Goal: Information Seeking & Learning: Learn about a topic

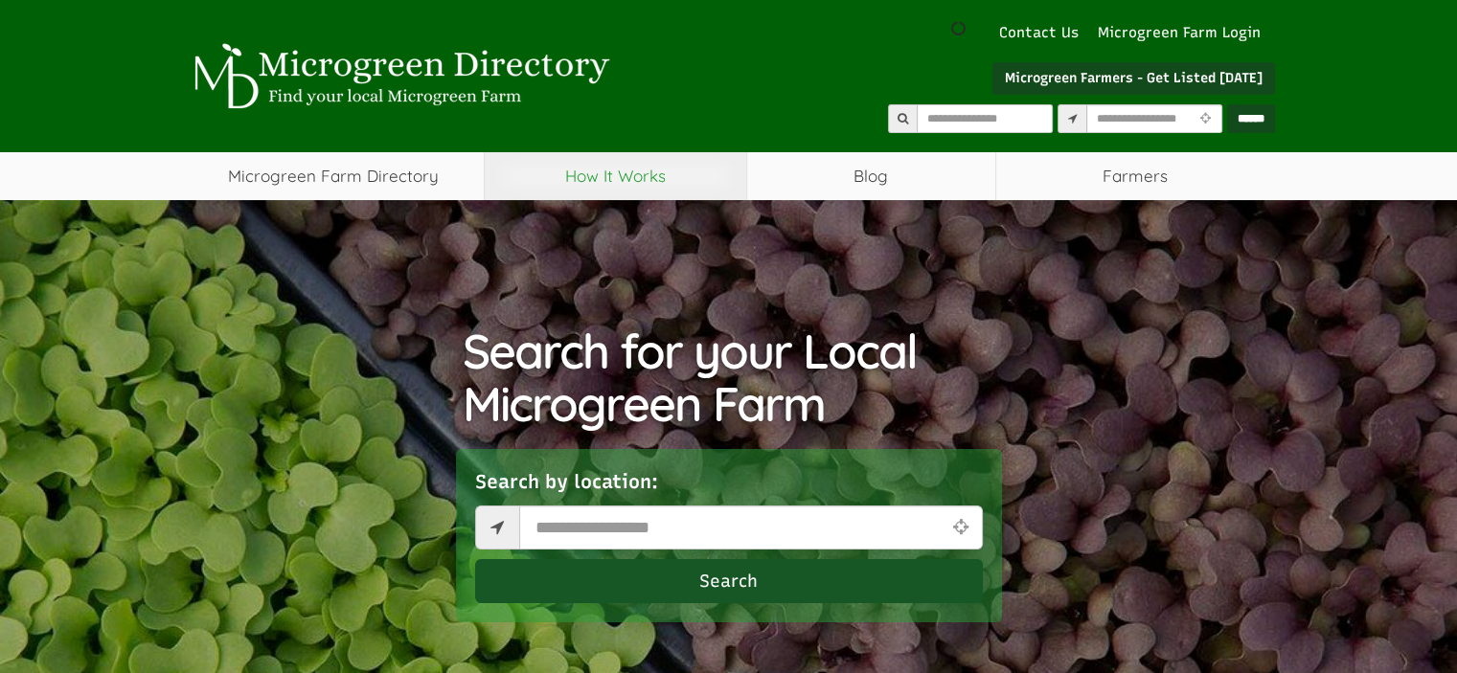
click at [689, 186] on link "How It Works" at bounding box center [616, 176] width 262 height 48
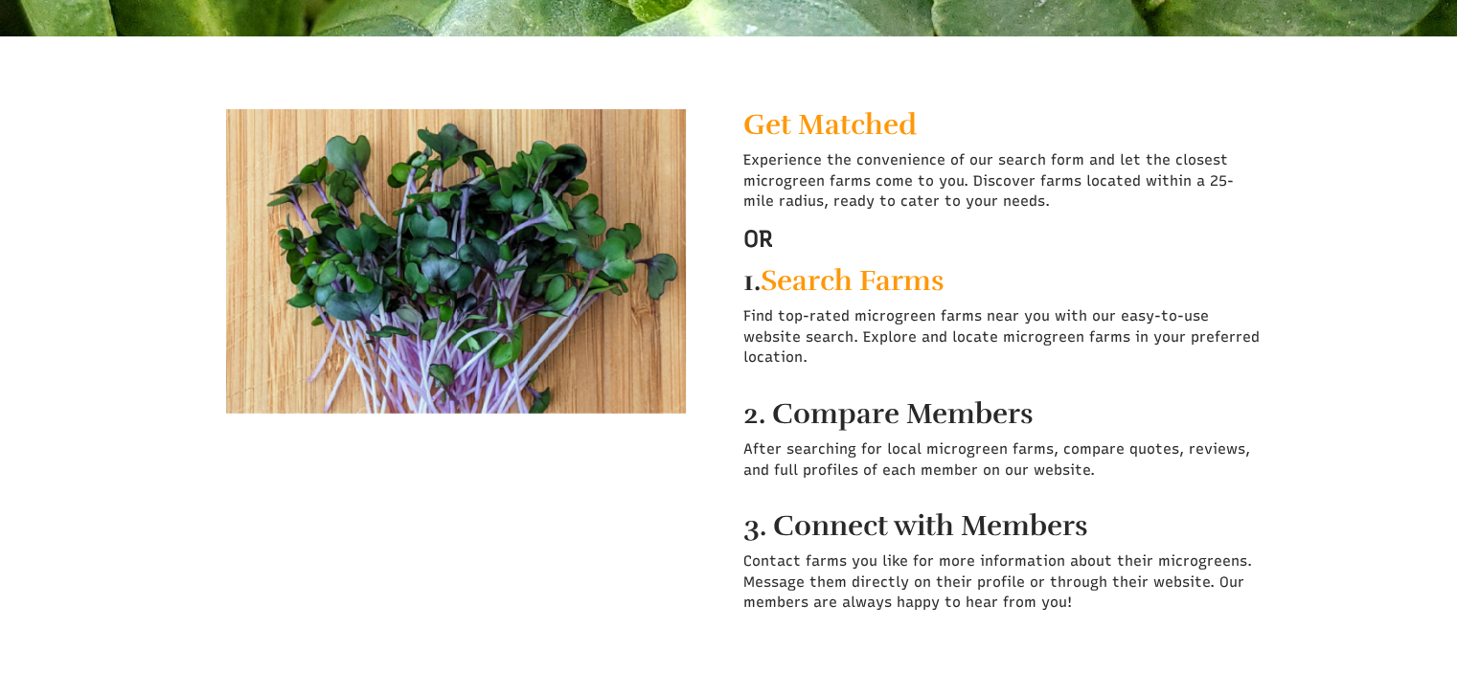
scroll to position [399, 0]
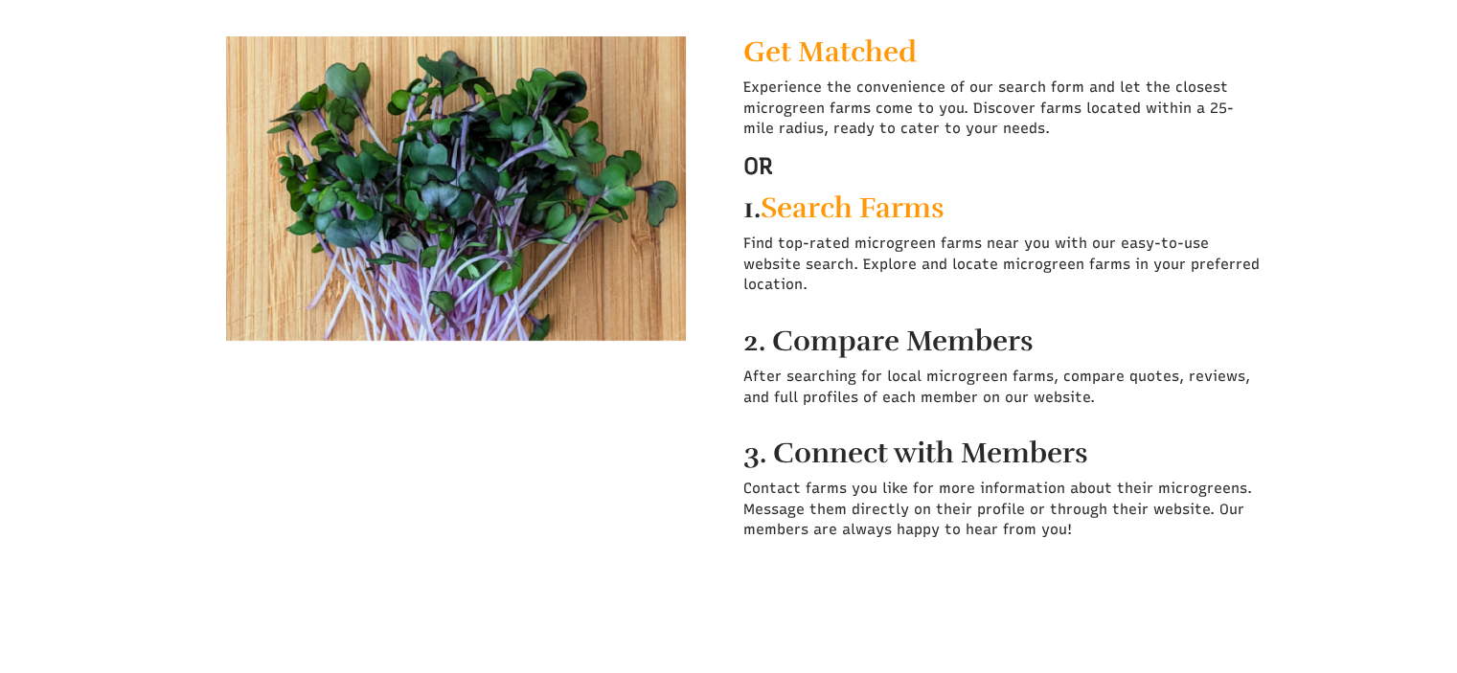
select select "Language Translate Widget"
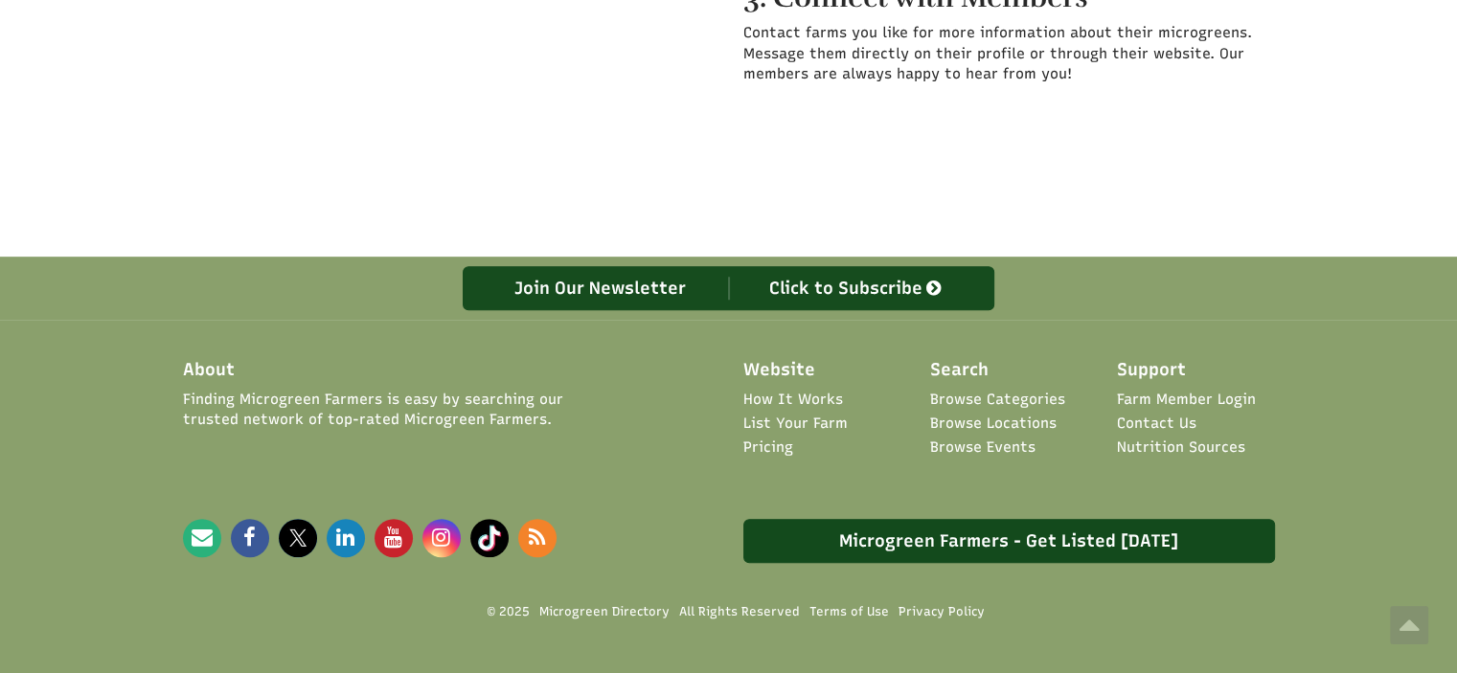
scroll to position [927, 0]
click at [571, 277] on div "Join Our Newsletter" at bounding box center [601, 288] width 256 height 23
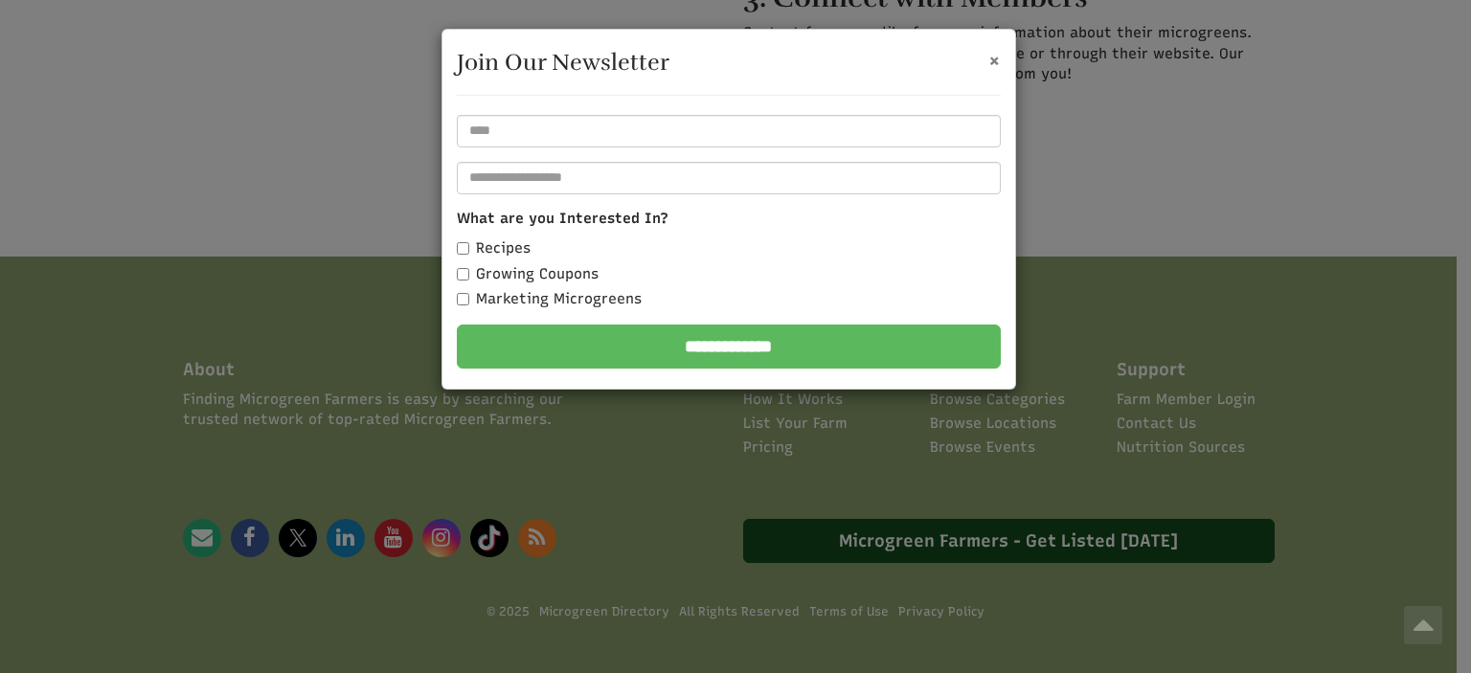
click at [996, 60] on span "×" at bounding box center [995, 60] width 12 height 24
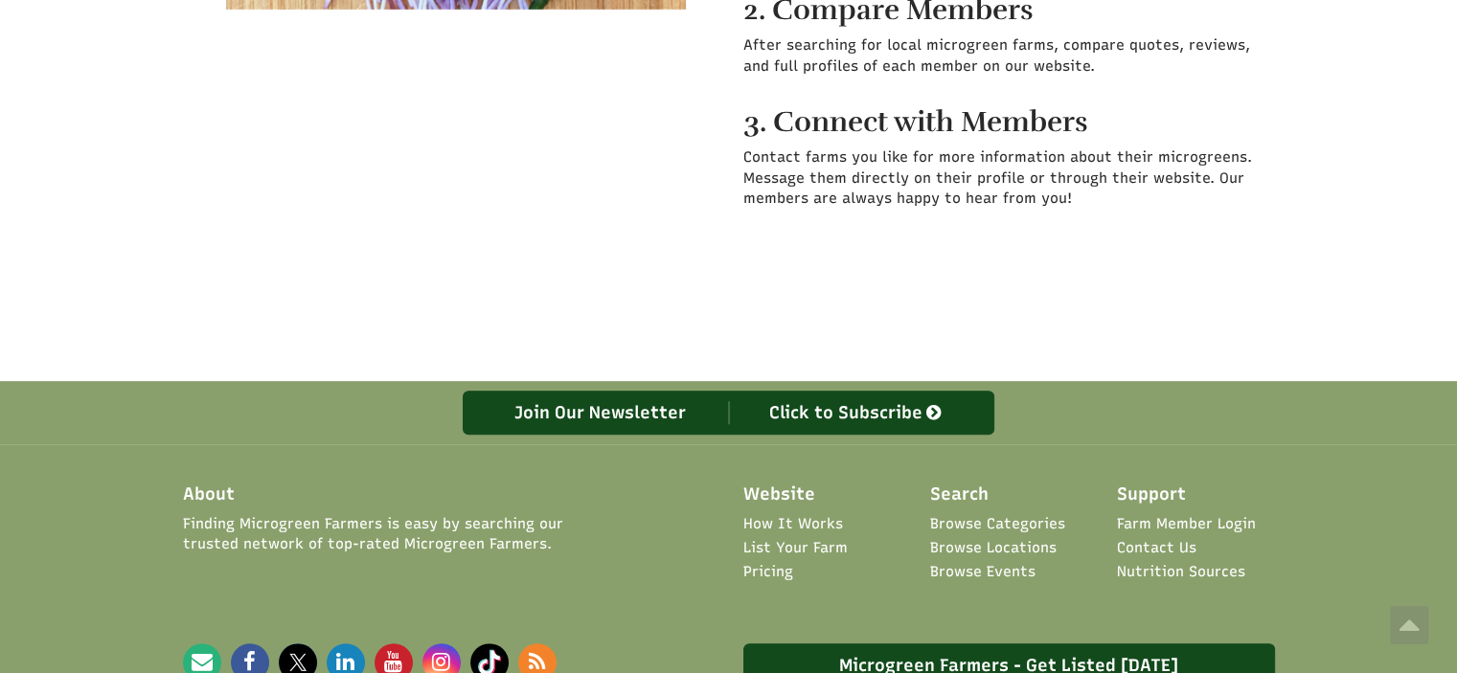
scroll to position [802, 0]
click at [988, 563] on link "Browse Events" at bounding box center [982, 573] width 105 height 20
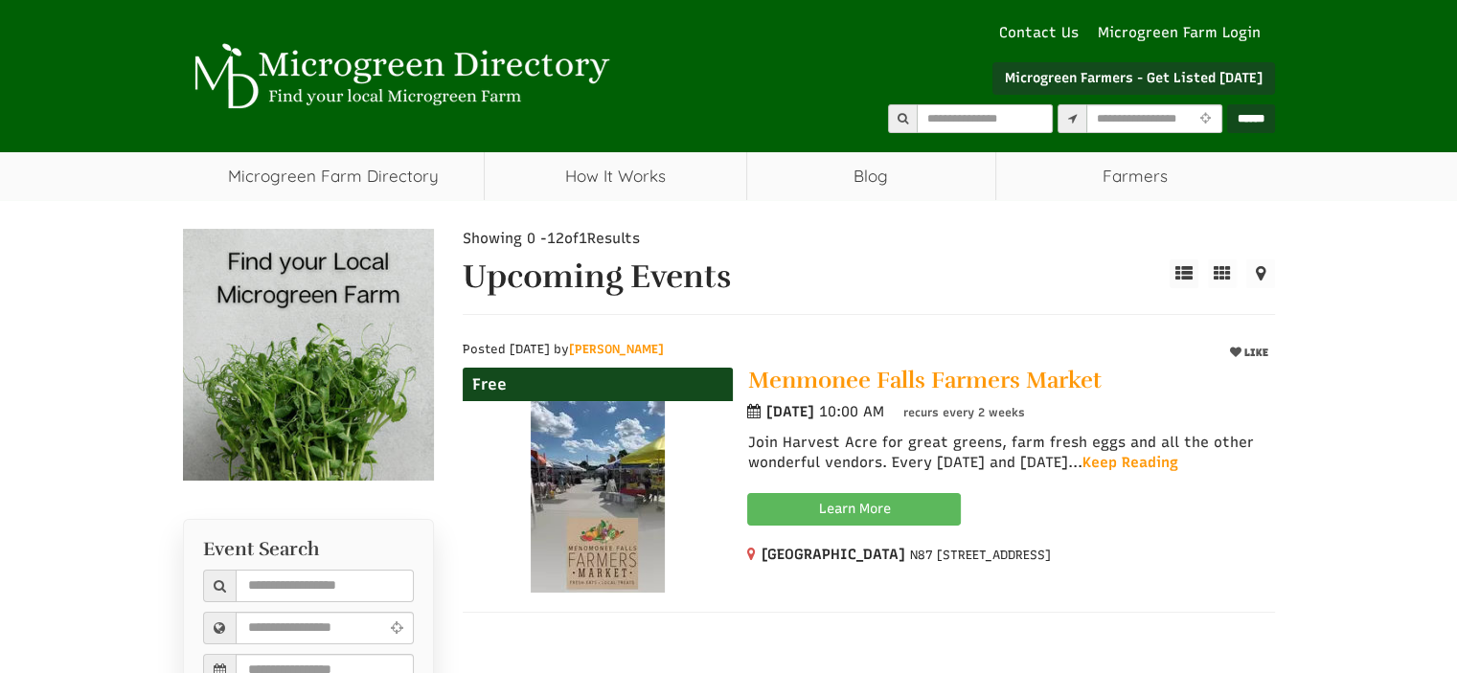
select select "Language Translate Widget"
click at [1041, 142] on form "******" at bounding box center [955, 123] width 640 height 38
click at [1086, 118] on input "text" at bounding box center [1154, 118] width 136 height 29
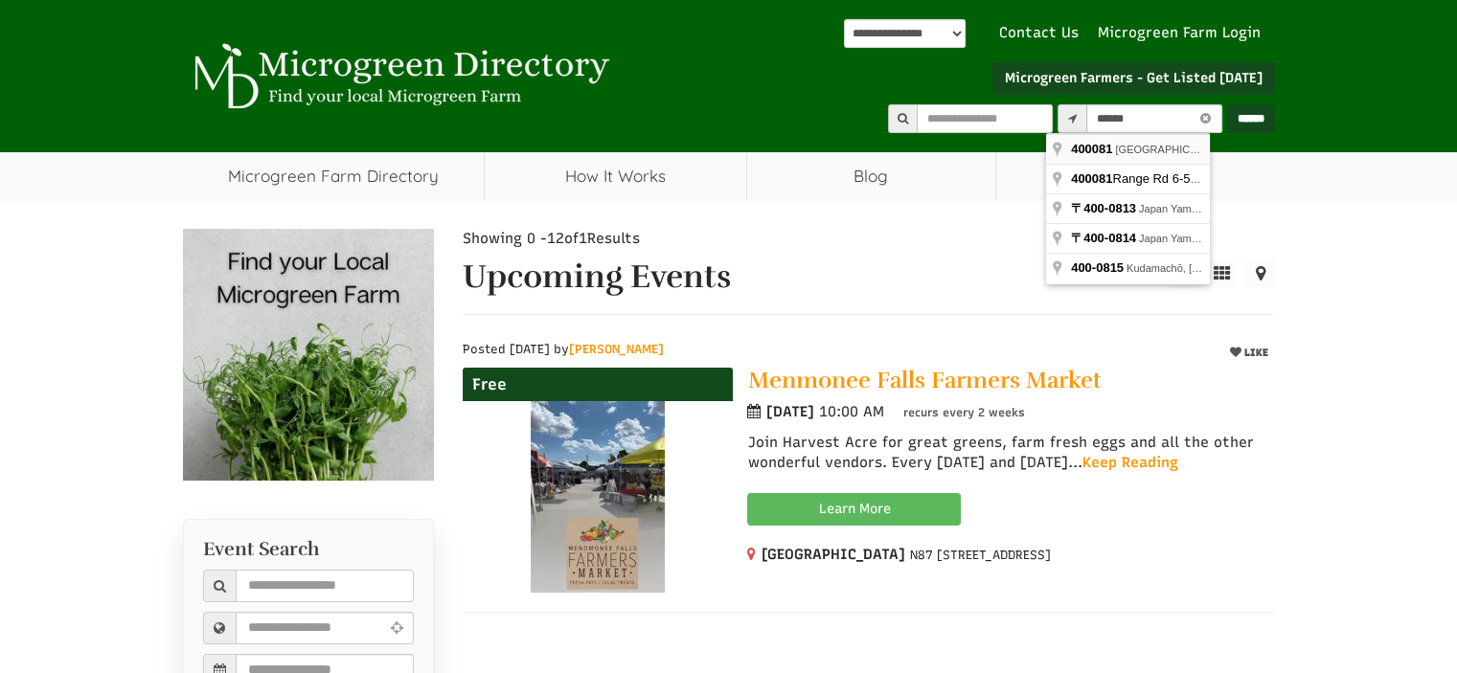
type input "**********"
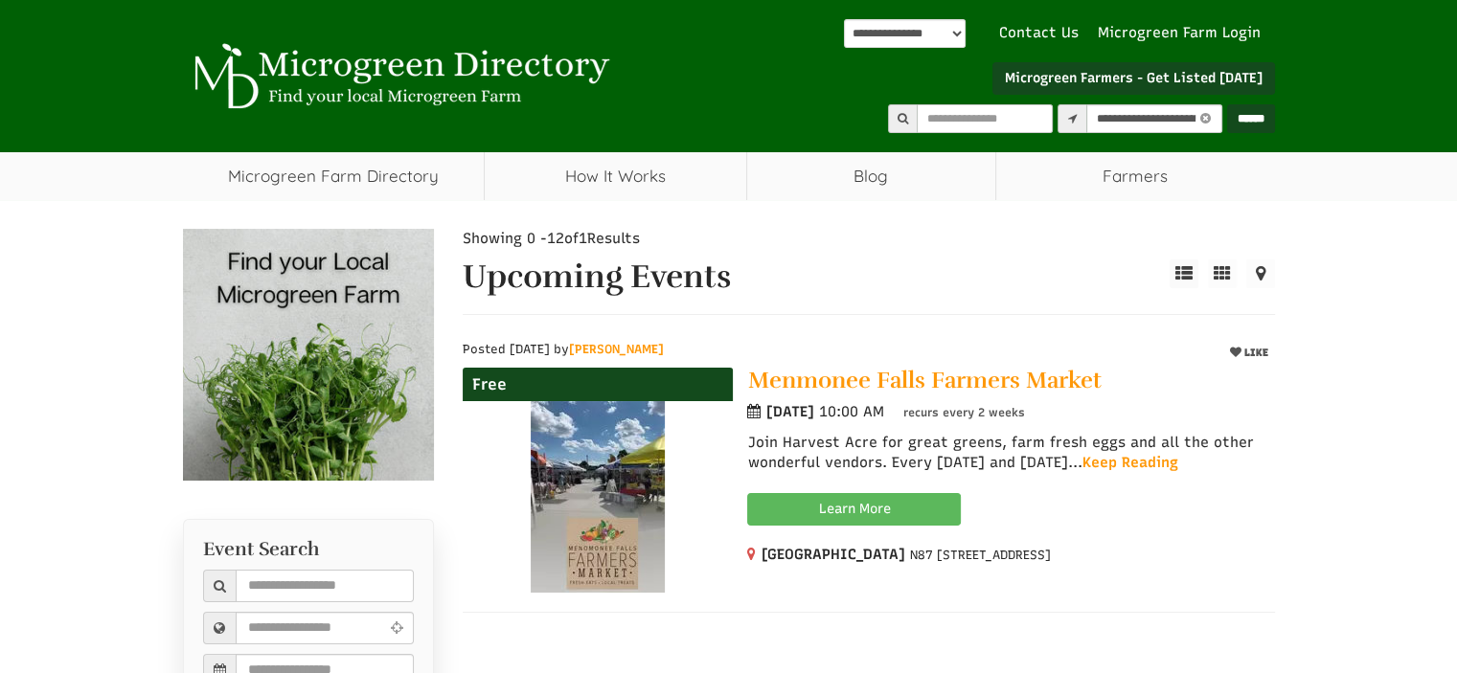
click at [1235, 123] on input "******" at bounding box center [1251, 118] width 48 height 29
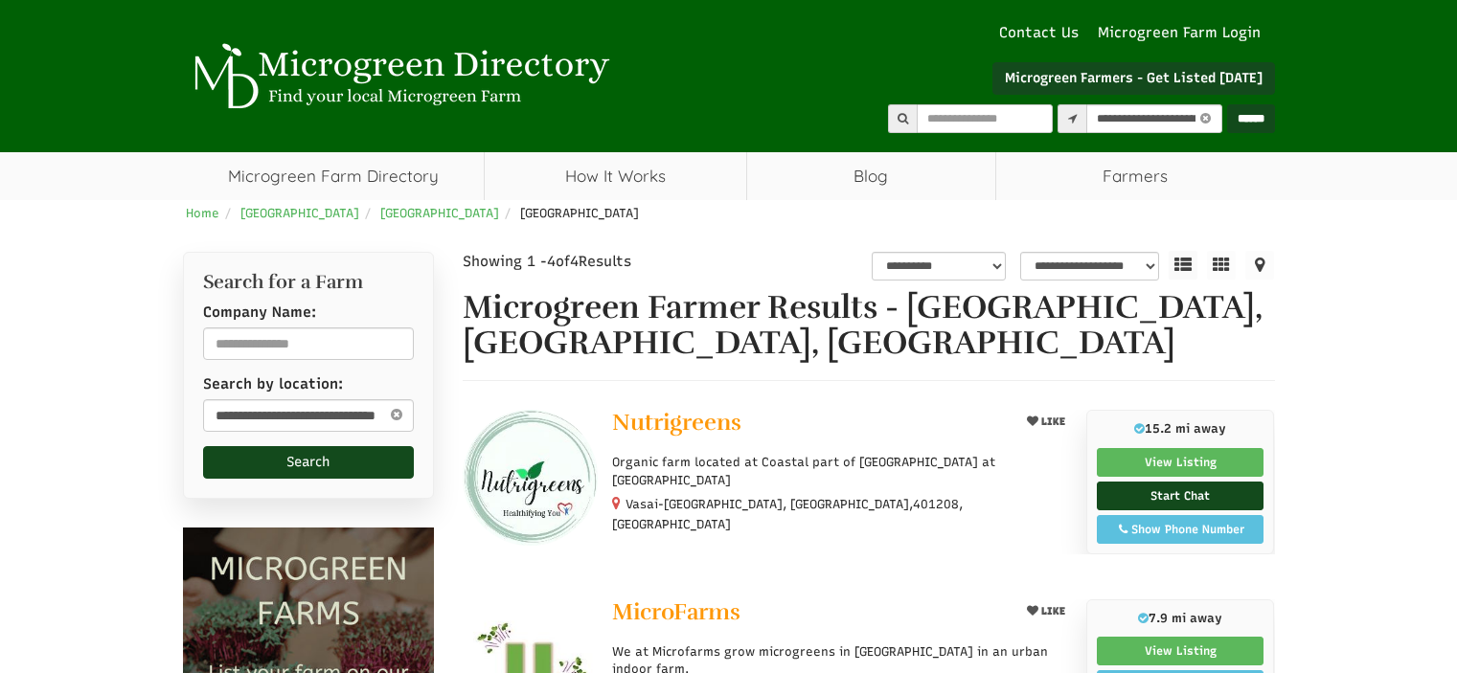
select select "********"
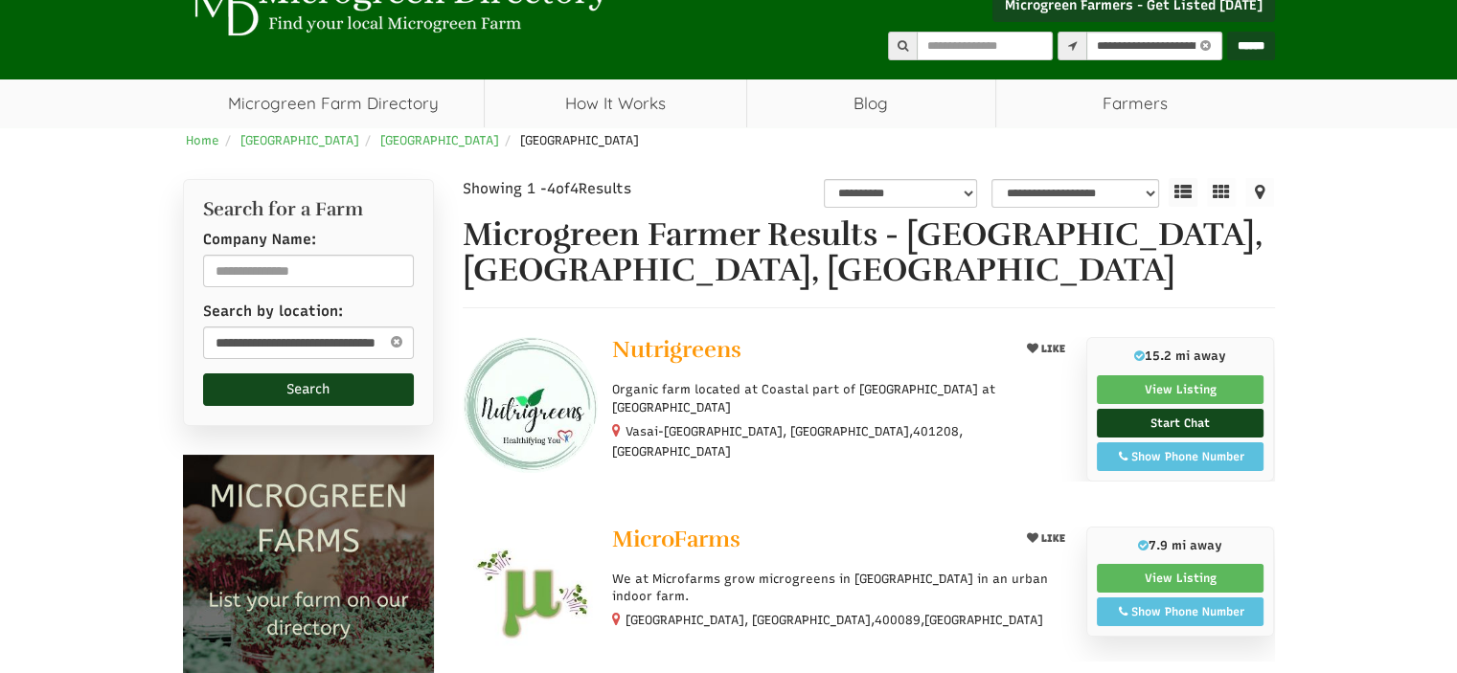
select select "Language Translate Widget"
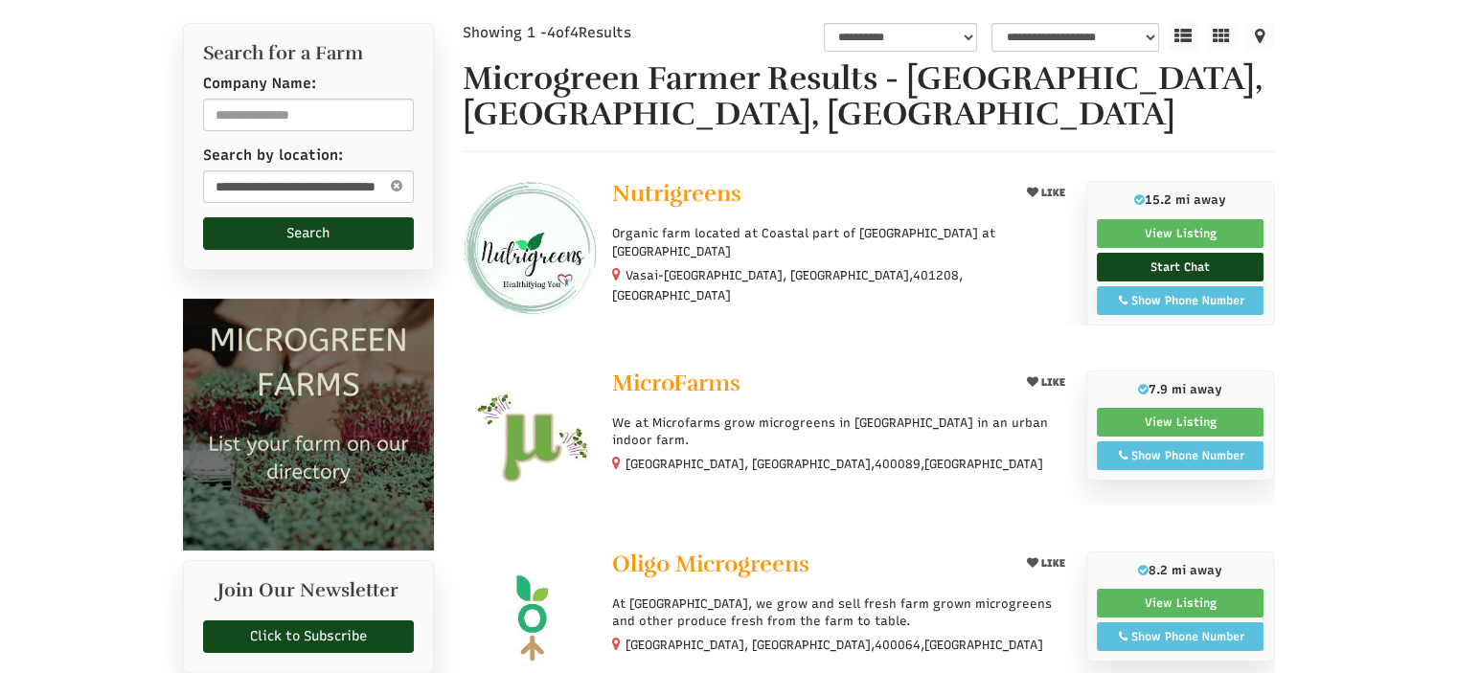
scroll to position [230, 0]
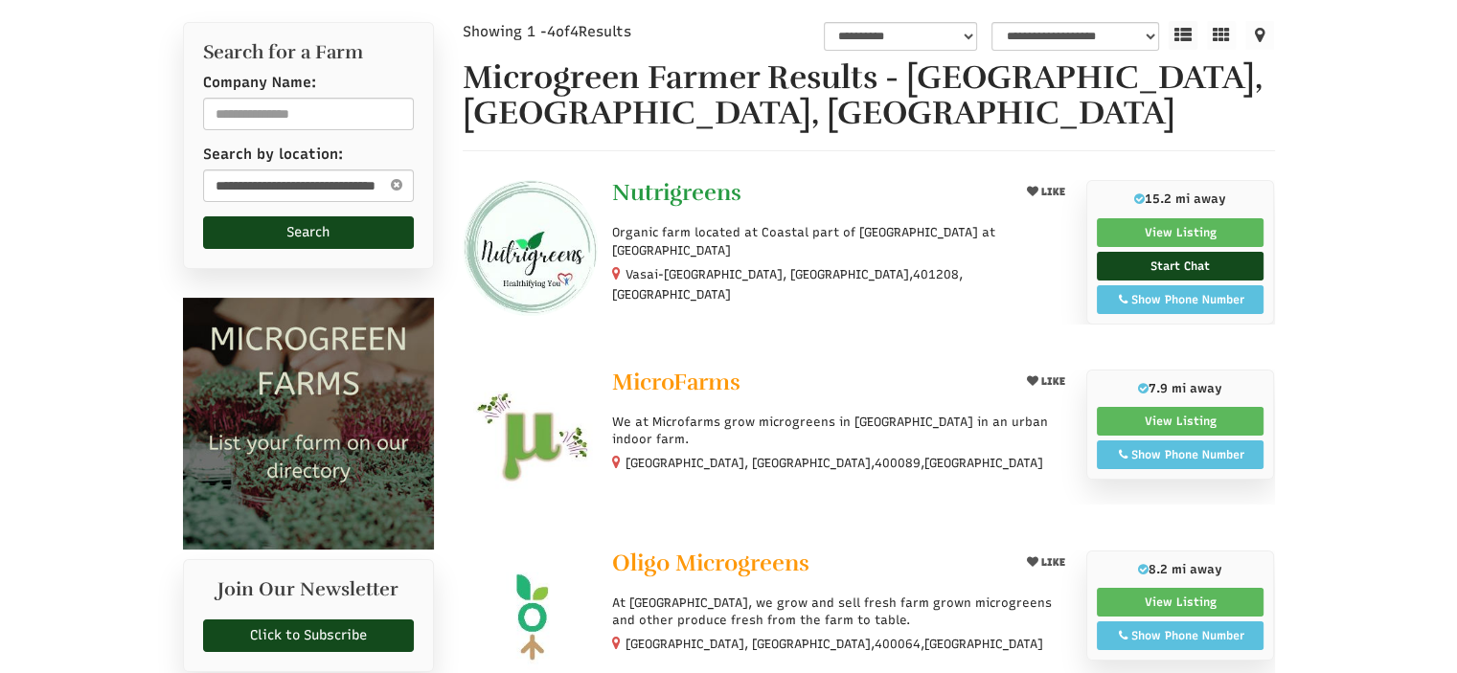
click at [651, 198] on span "Nutrigreens" at bounding box center [676, 192] width 129 height 29
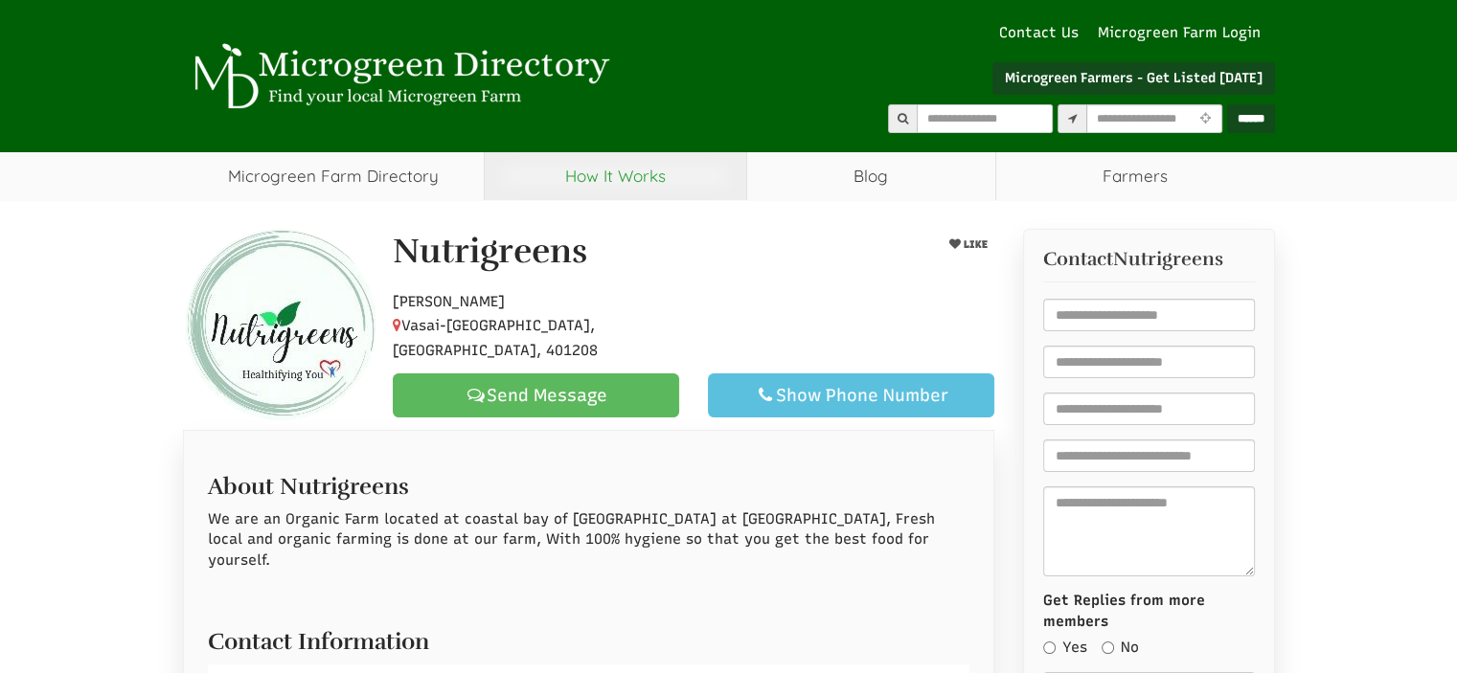
select select "Language Translate Widget"
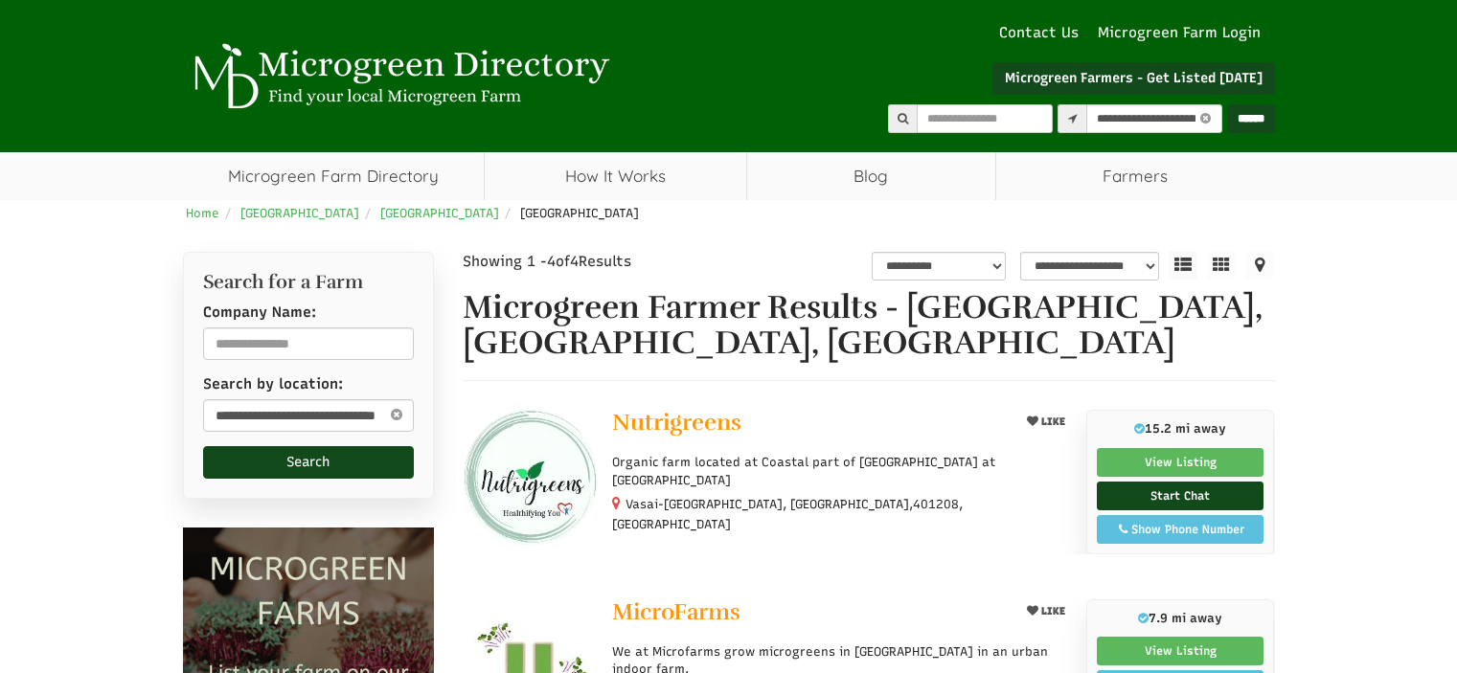
select select "********"
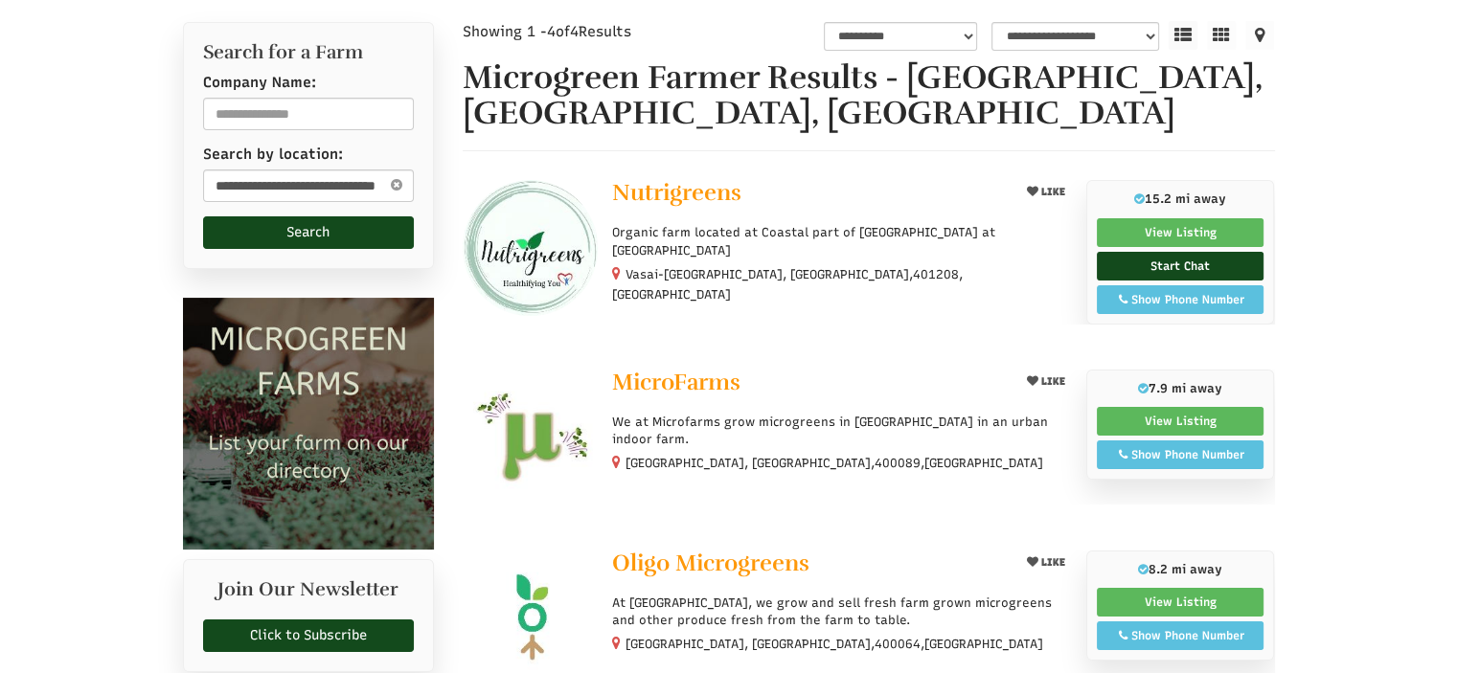
select select "Language Translate Widget"
click at [654, 373] on span "MicroFarms" at bounding box center [676, 382] width 128 height 29
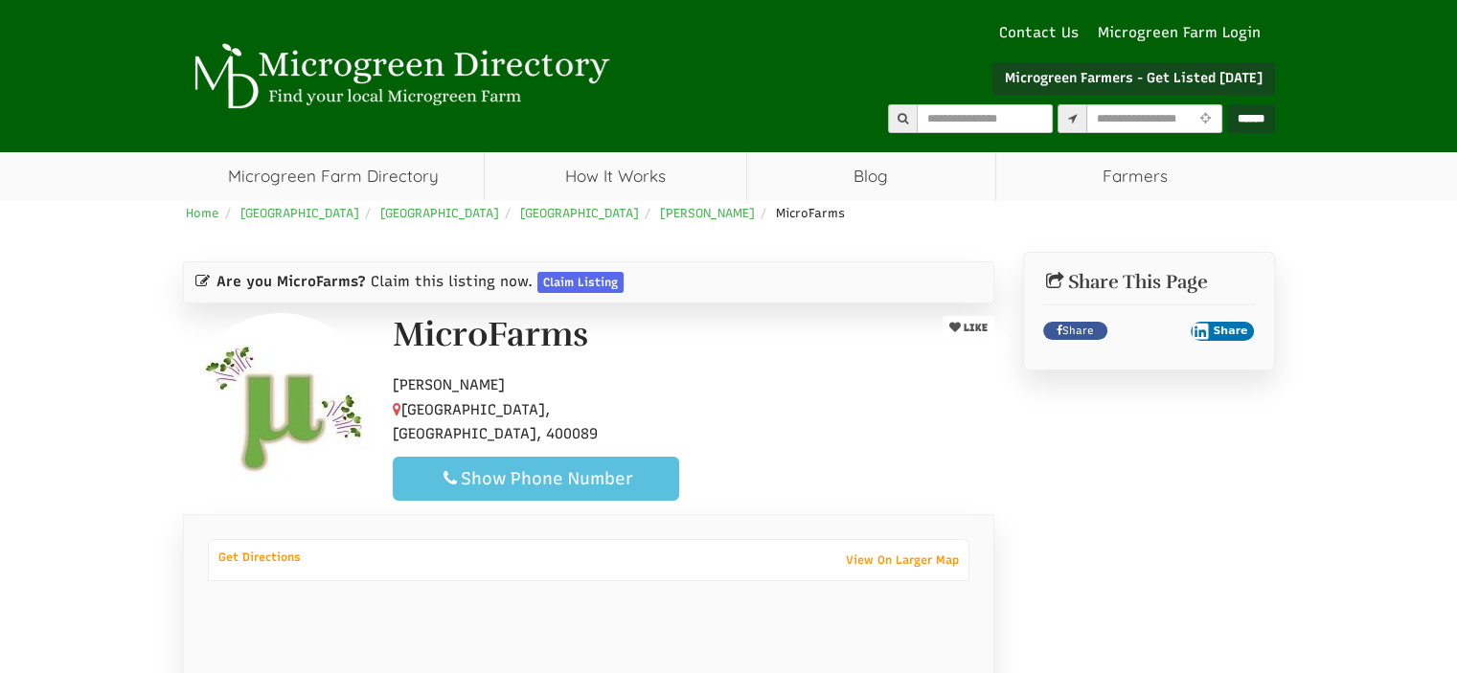
select select "Language Translate Widget"
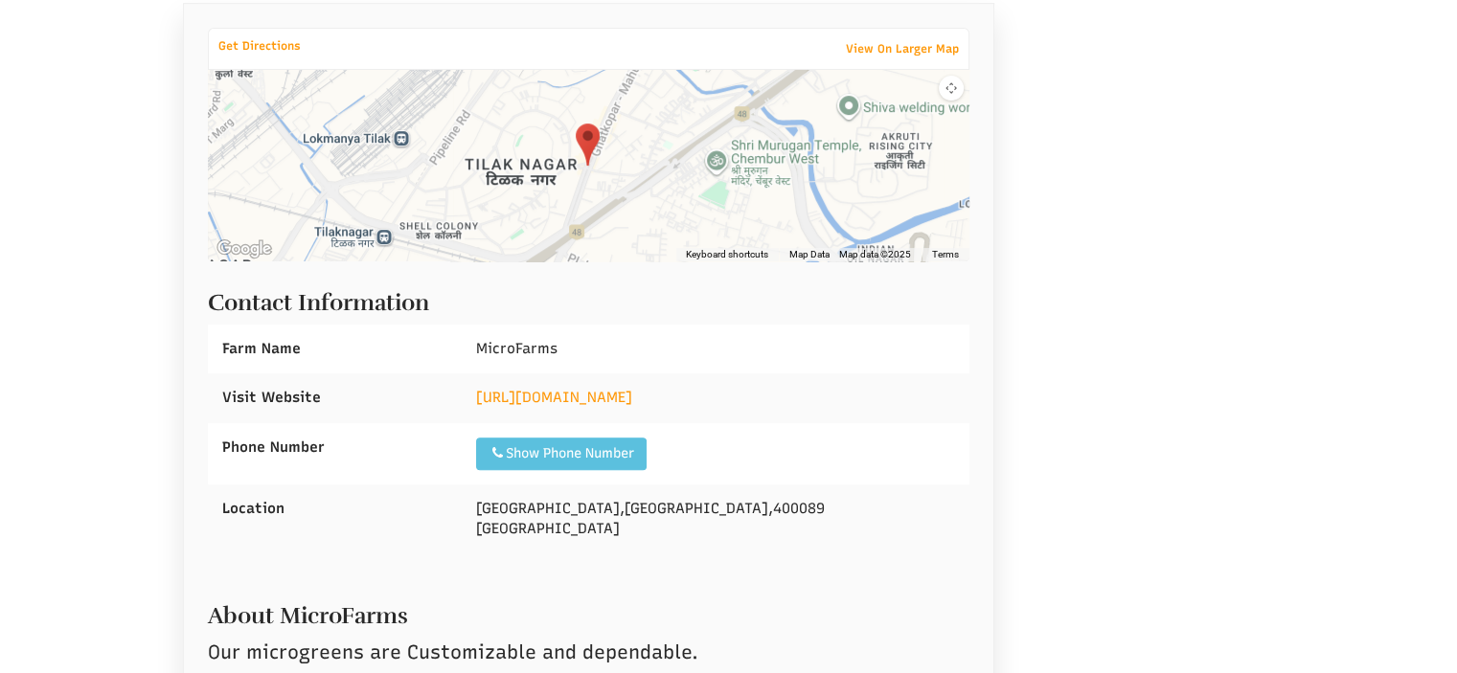
scroll to position [512, 0]
click at [773, 506] on span "400089" at bounding box center [799, 507] width 52 height 17
copy span "400089"
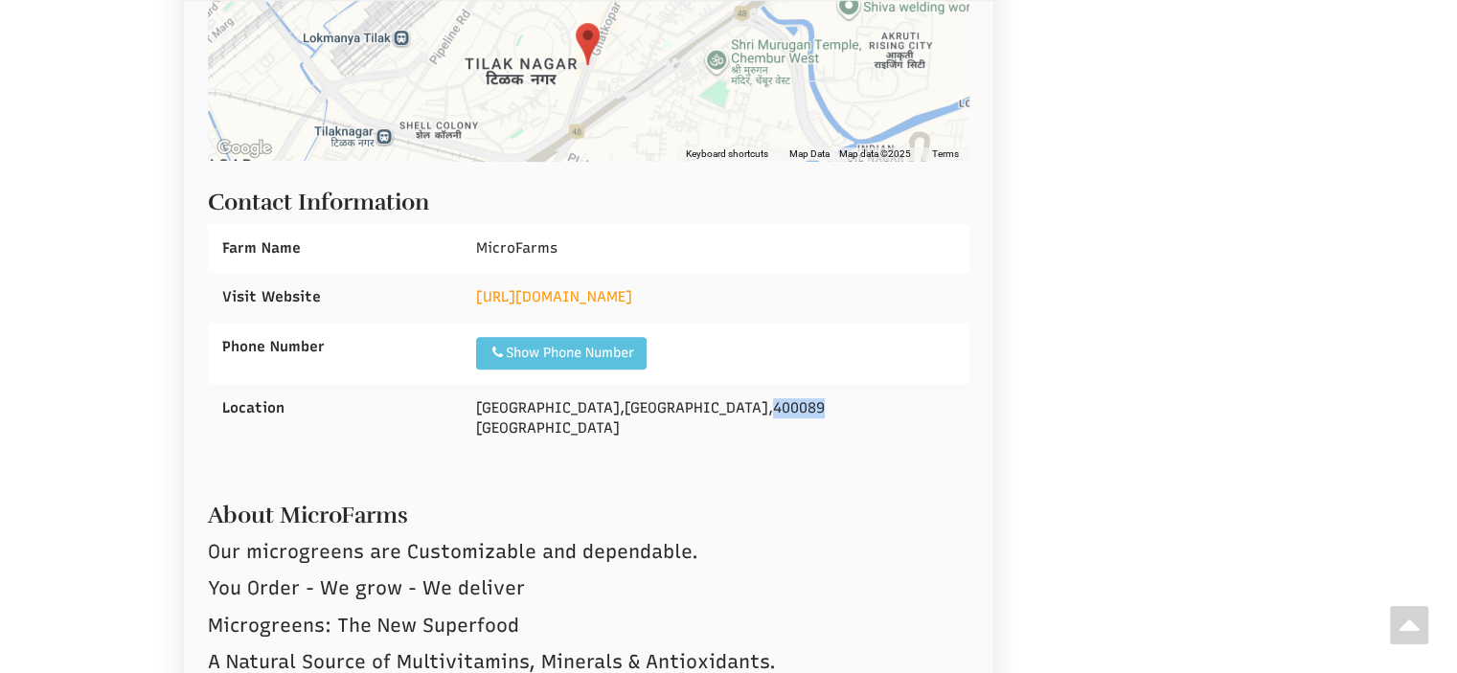
scroll to position [613, 0]
click at [632, 295] on link "https://www.facebook.com/yourcityfarmer/" at bounding box center [554, 295] width 156 height 17
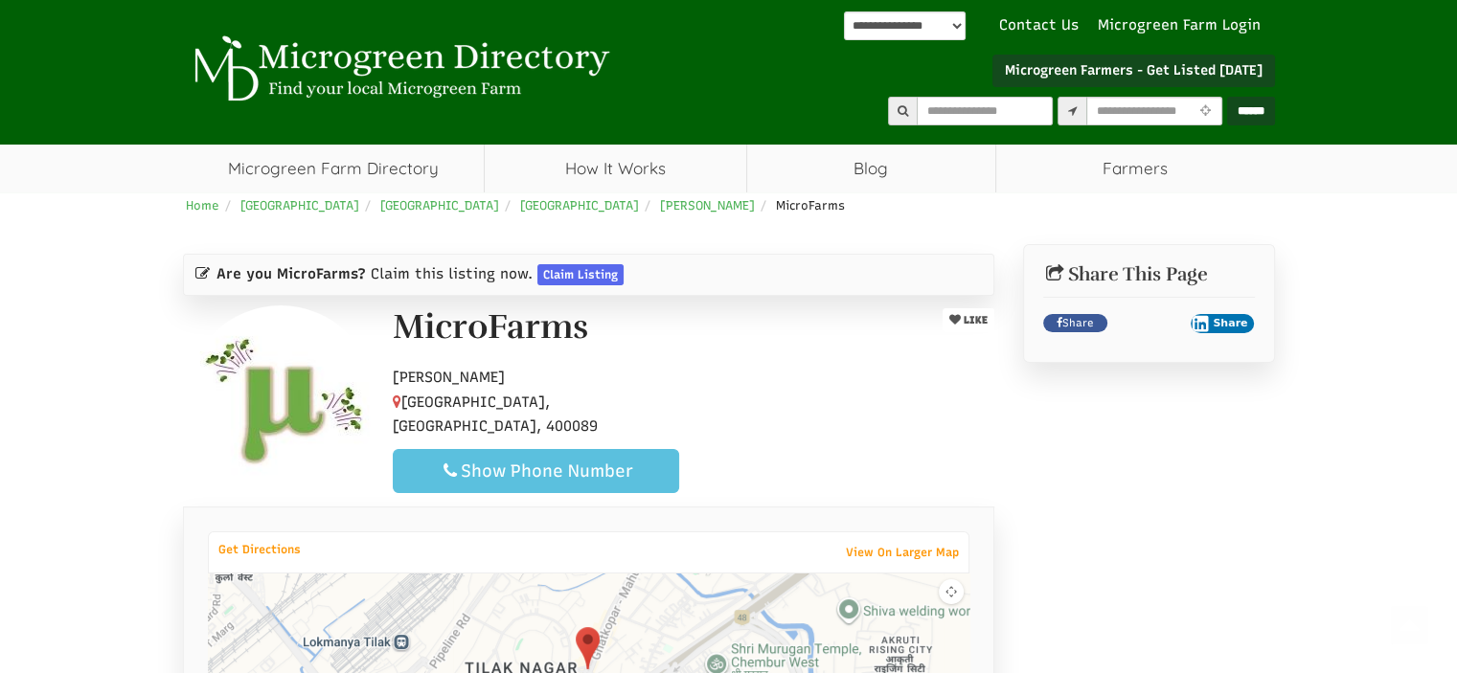
scroll to position [0, 0]
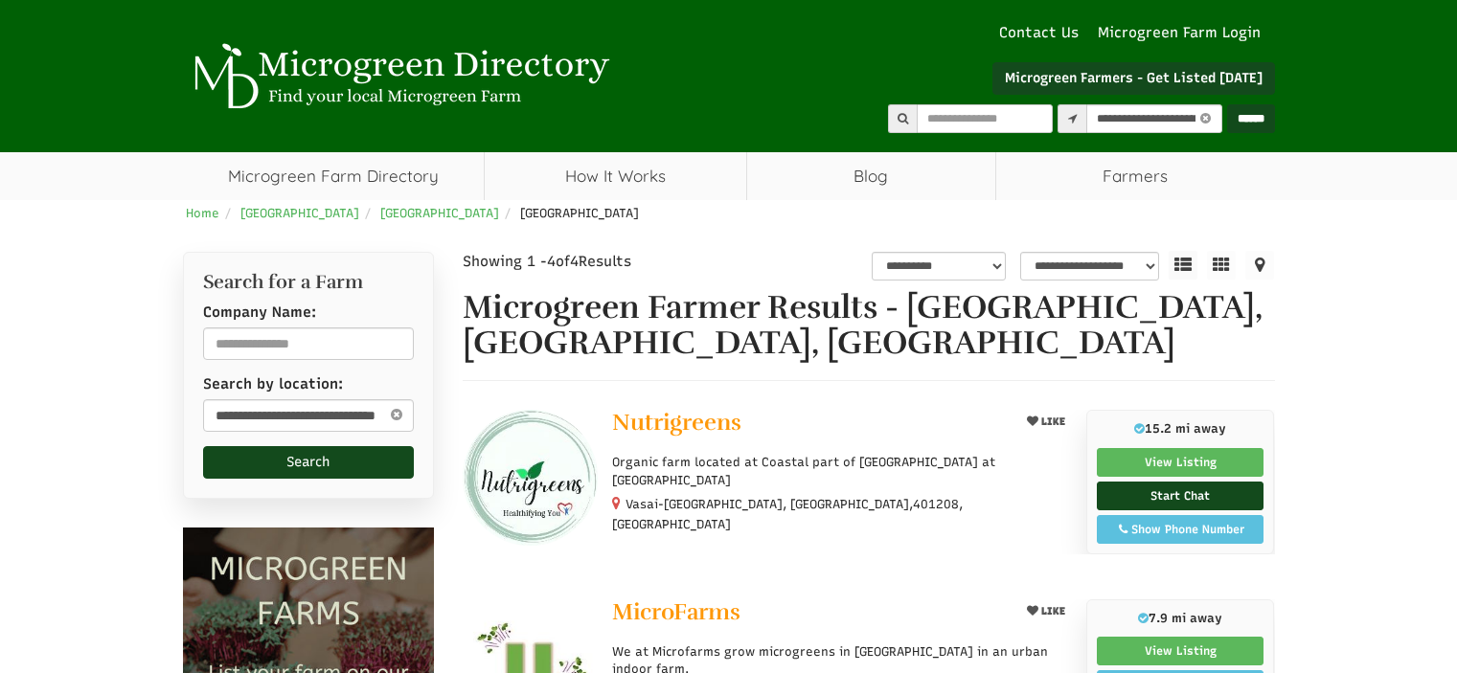
select select "********"
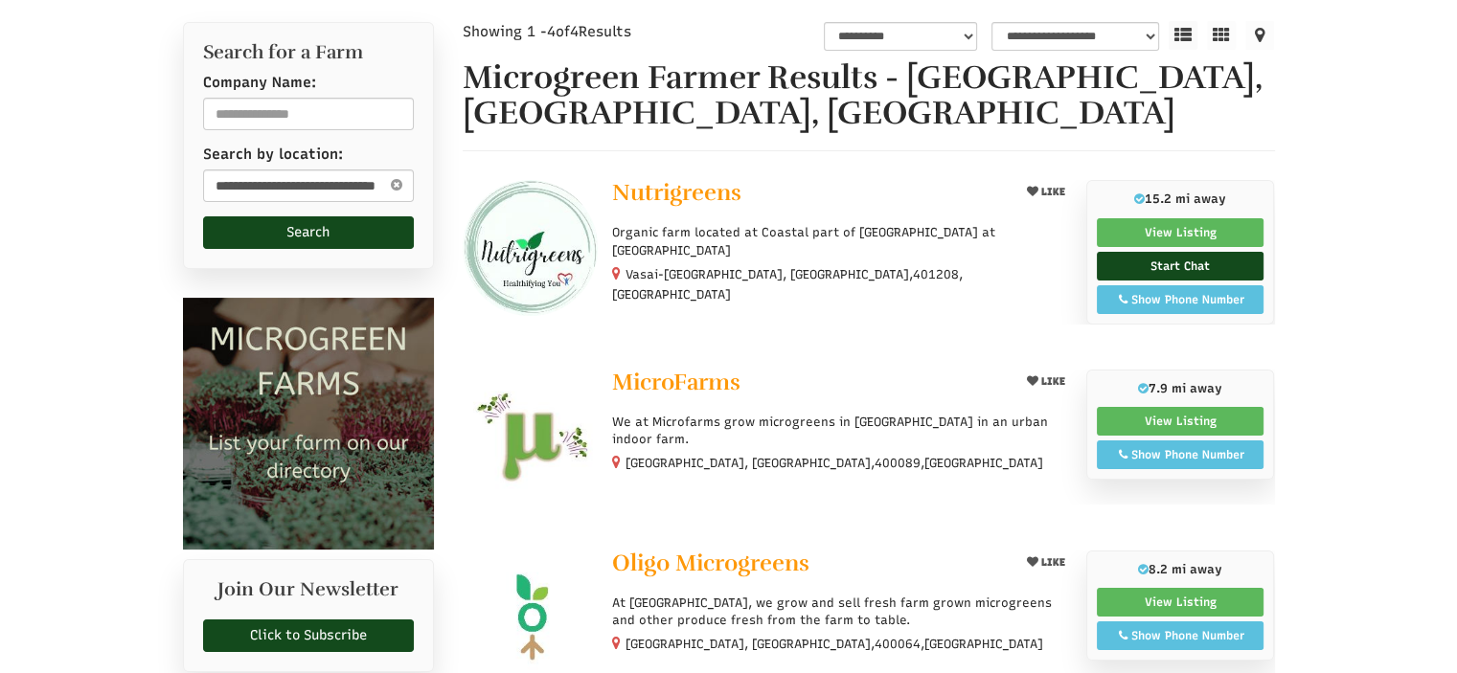
select select "Language Translate Widget"
click at [558, 189] on img at bounding box center [530, 247] width 135 height 135
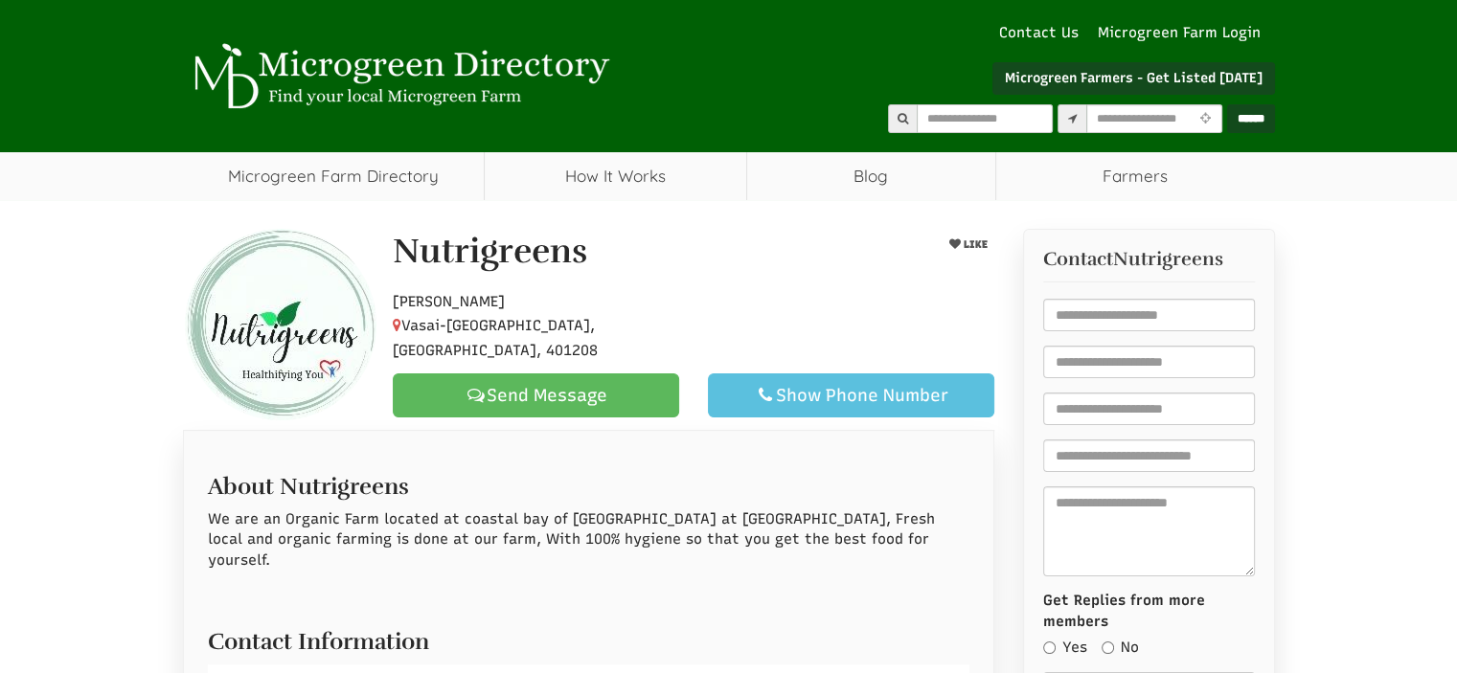
select select "Language Translate Widget"
drag, startPoint x: 591, startPoint y: 130, endPoint x: 599, endPoint y: -116, distance: 246.3
click at [599, 0] on html "**********" at bounding box center [728, 336] width 1457 height 673
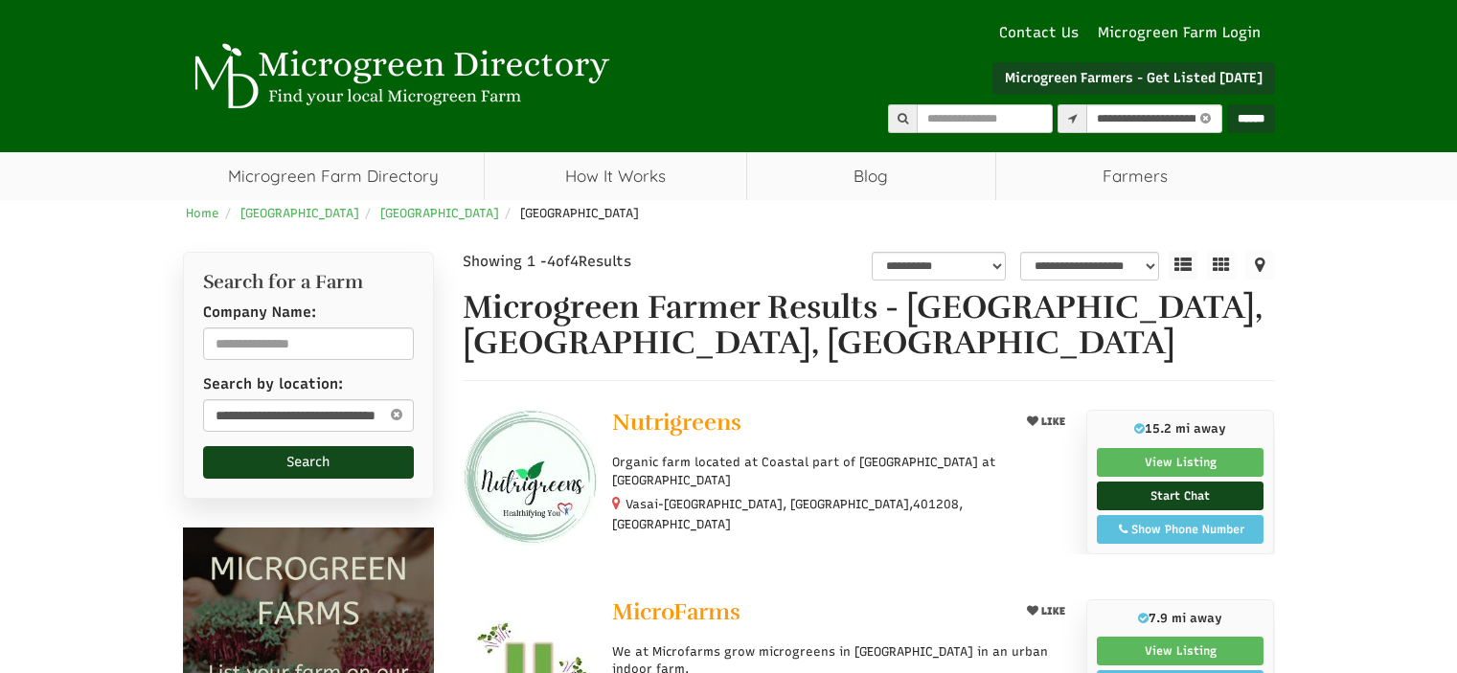
select select "********"
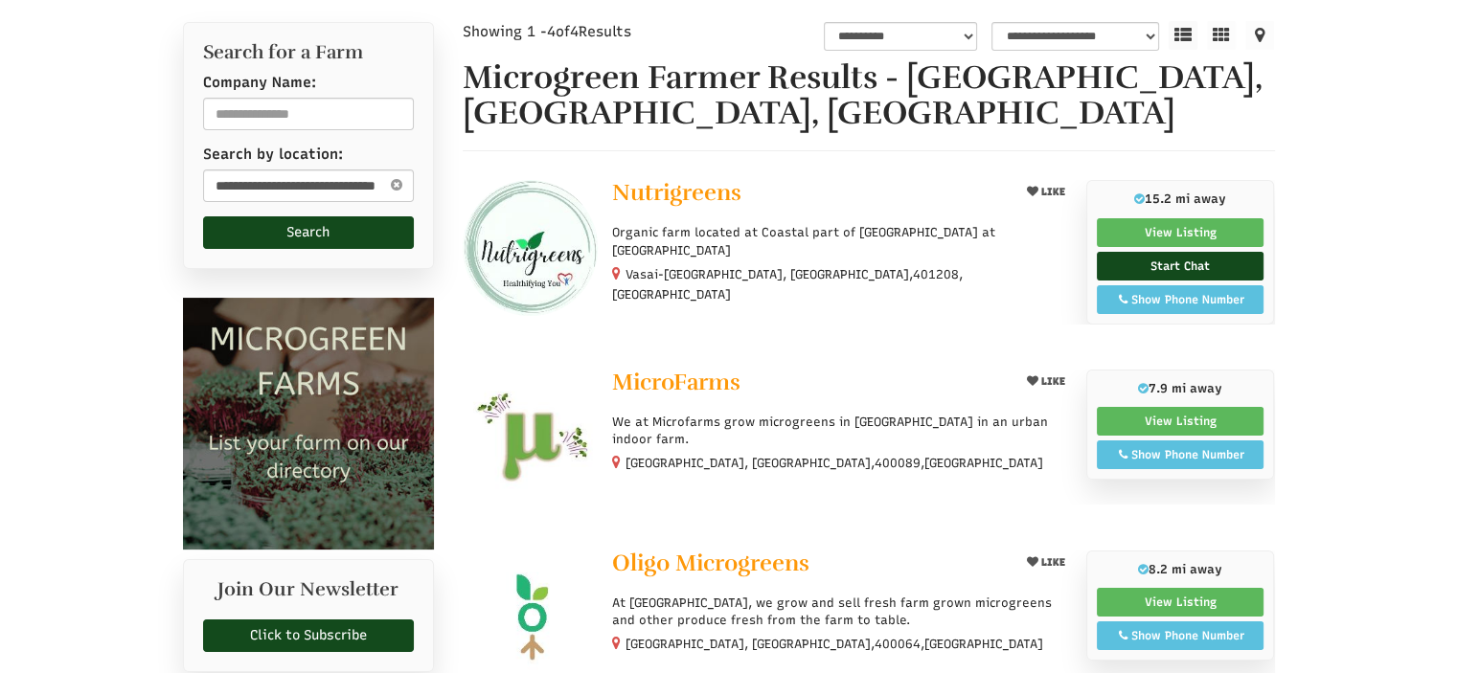
select select "Language Translate Widget"
click at [662, 555] on span "Oligo Microgreens" at bounding box center [710, 563] width 197 height 29
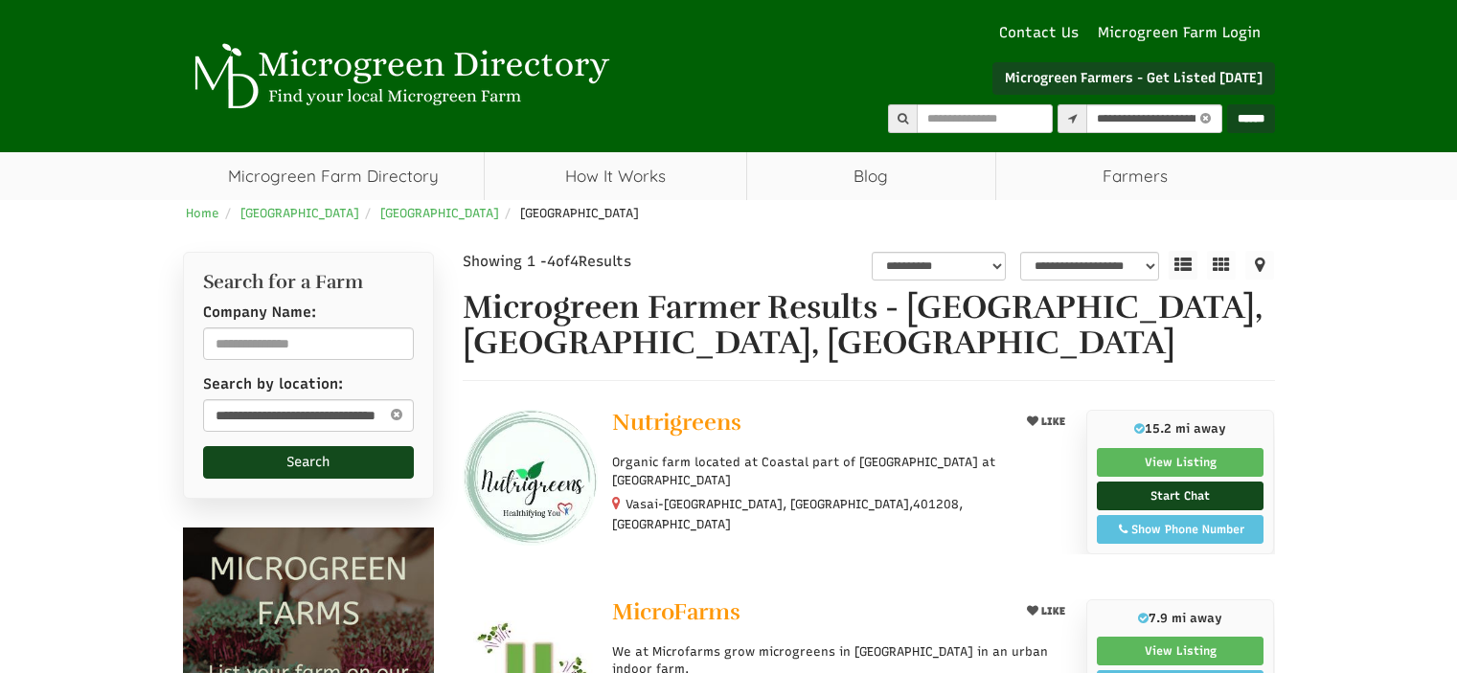
select select "********"
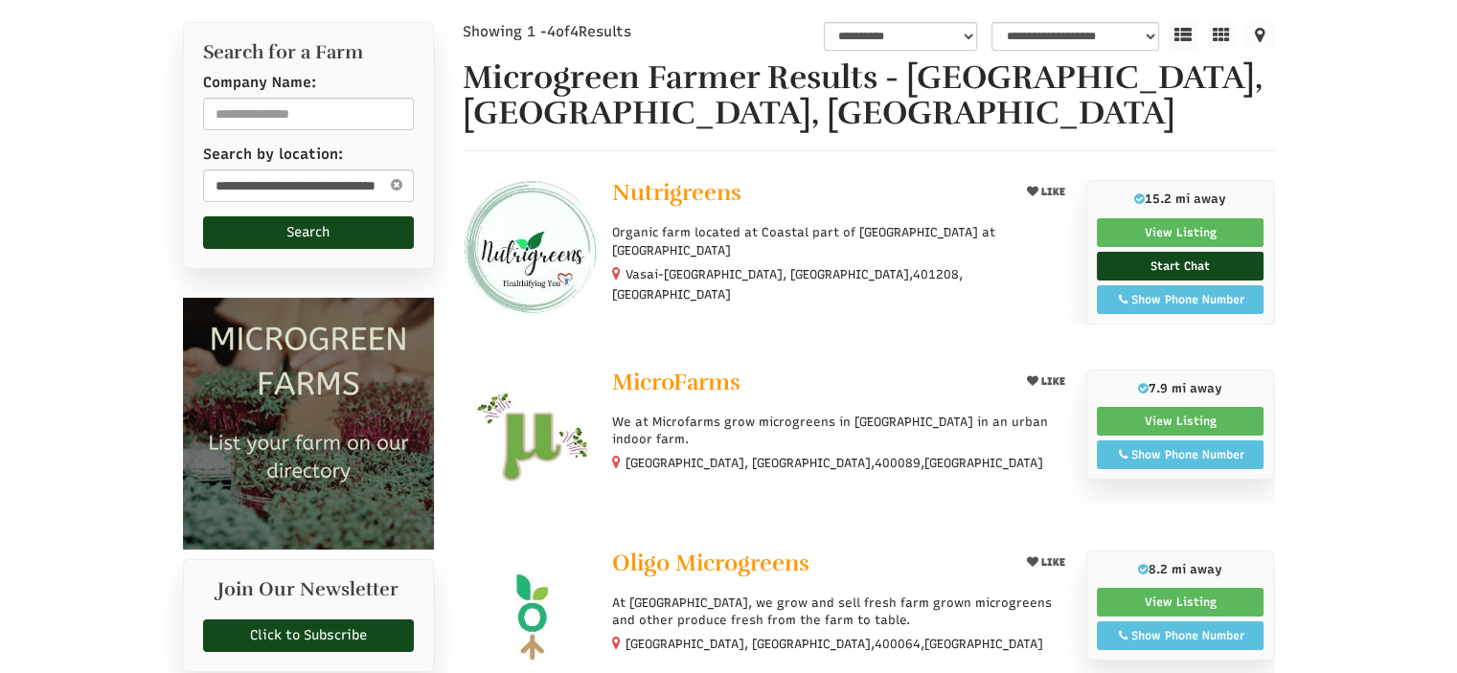
select select "Language Translate Widget"
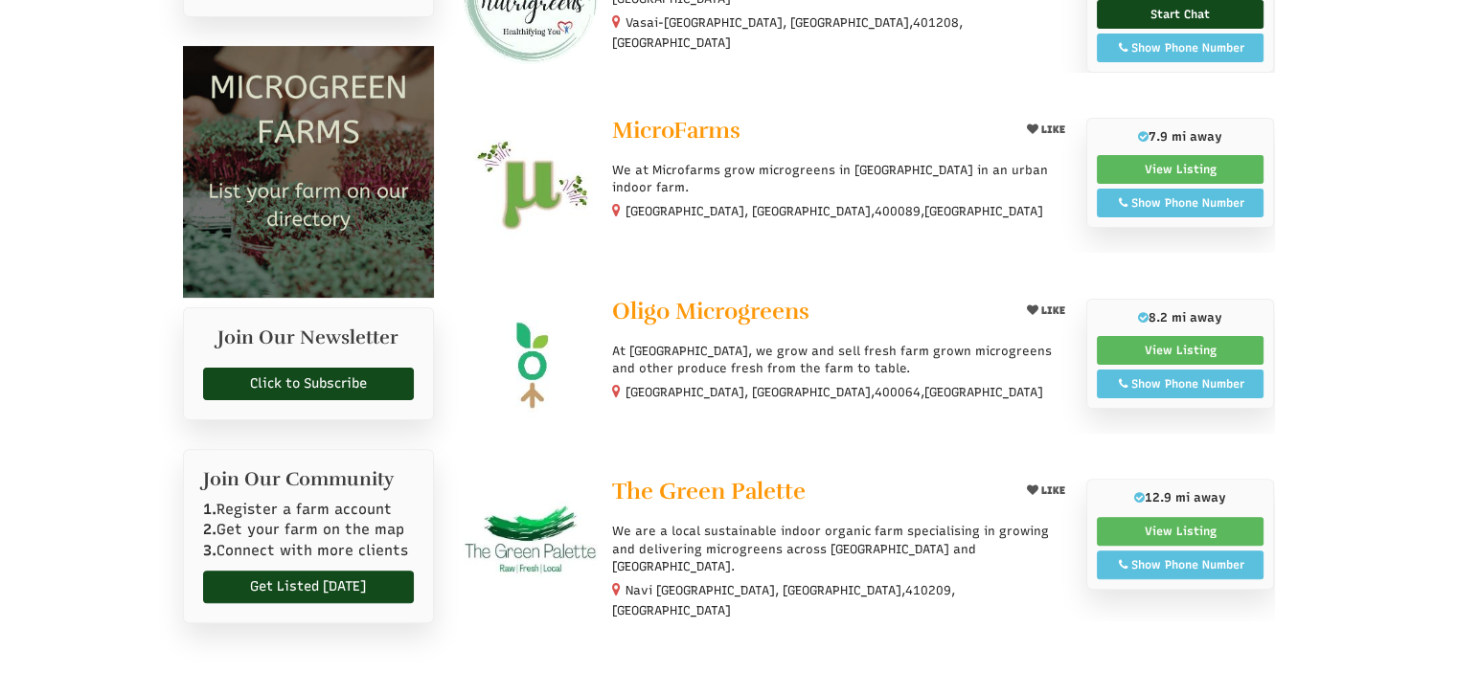
scroll to position [485, 0]
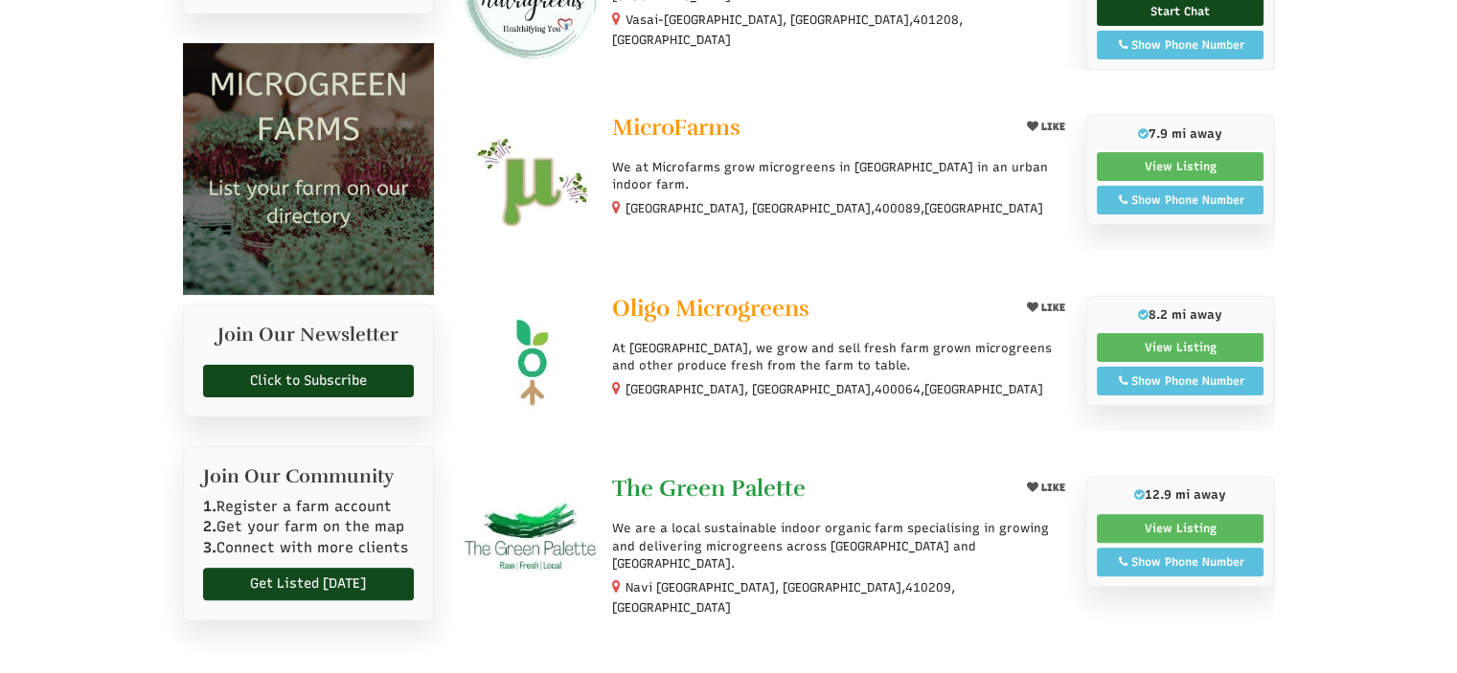
click at [649, 501] on link "The Green Palette" at bounding box center [808, 491] width 392 height 30
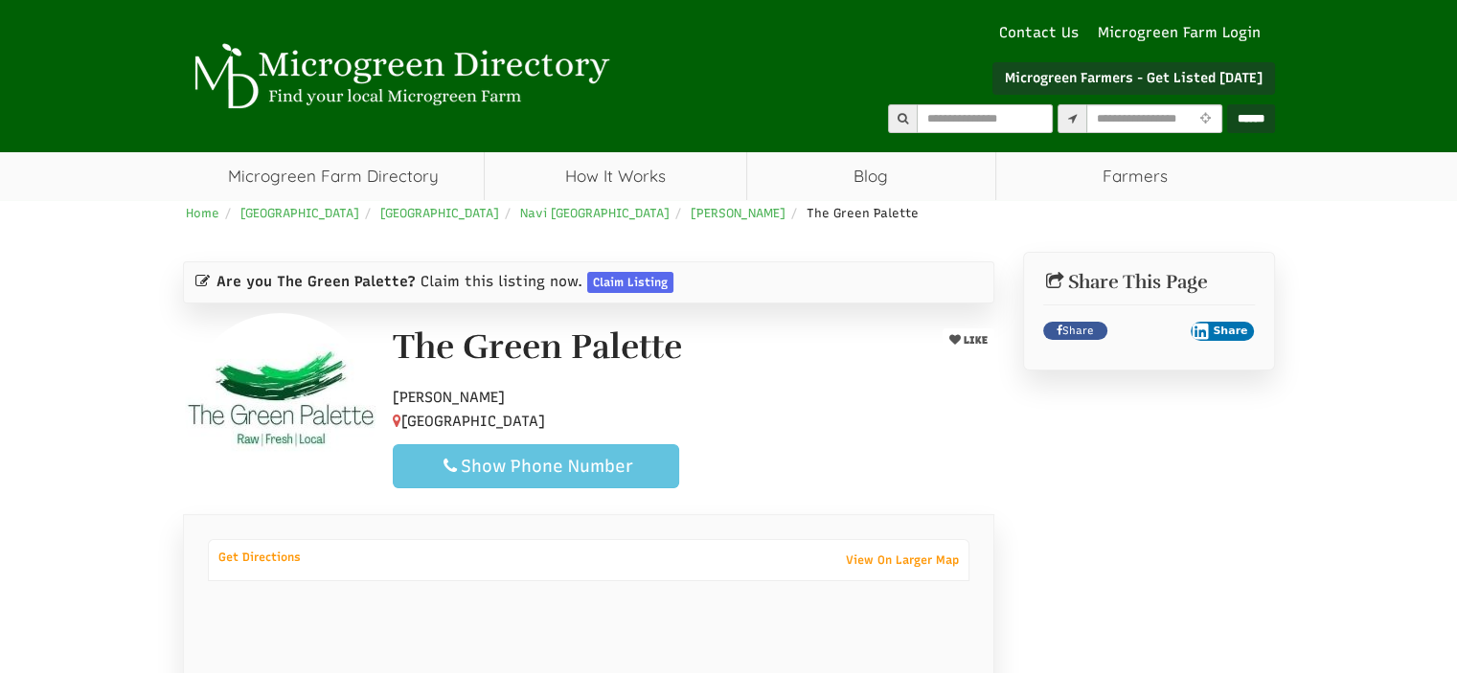
select select "Language Translate Widget"
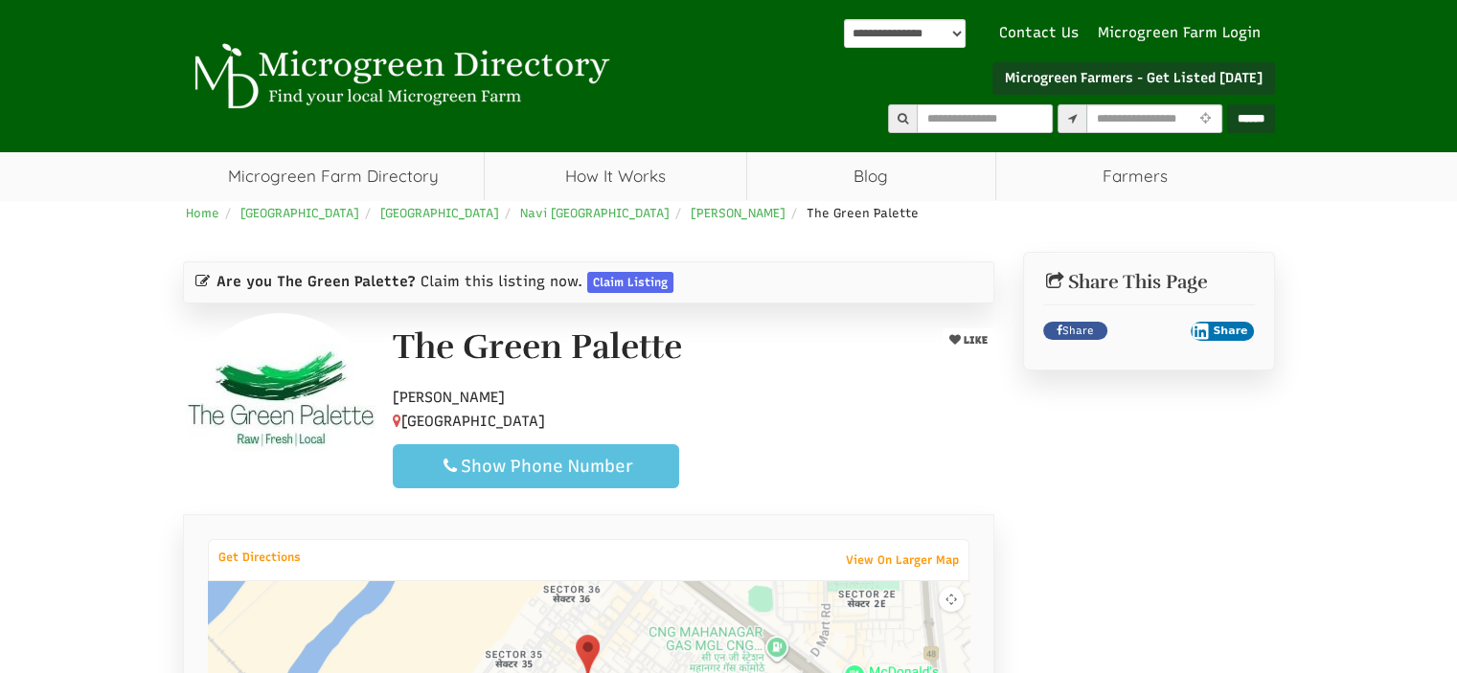
click at [545, 418] on span "Navi Mumbai, Maharashtra, 410209" at bounding box center [469, 421] width 152 height 17
copy span "410209"
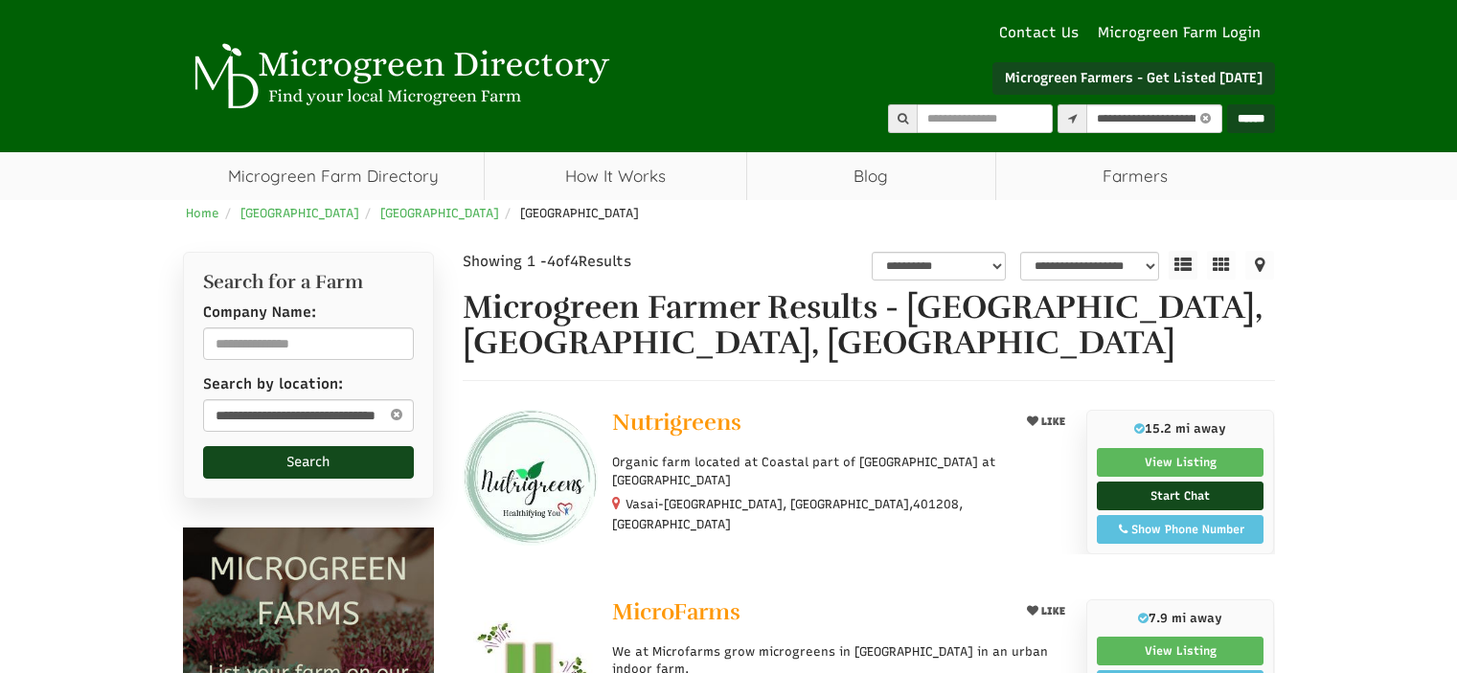
select select "********"
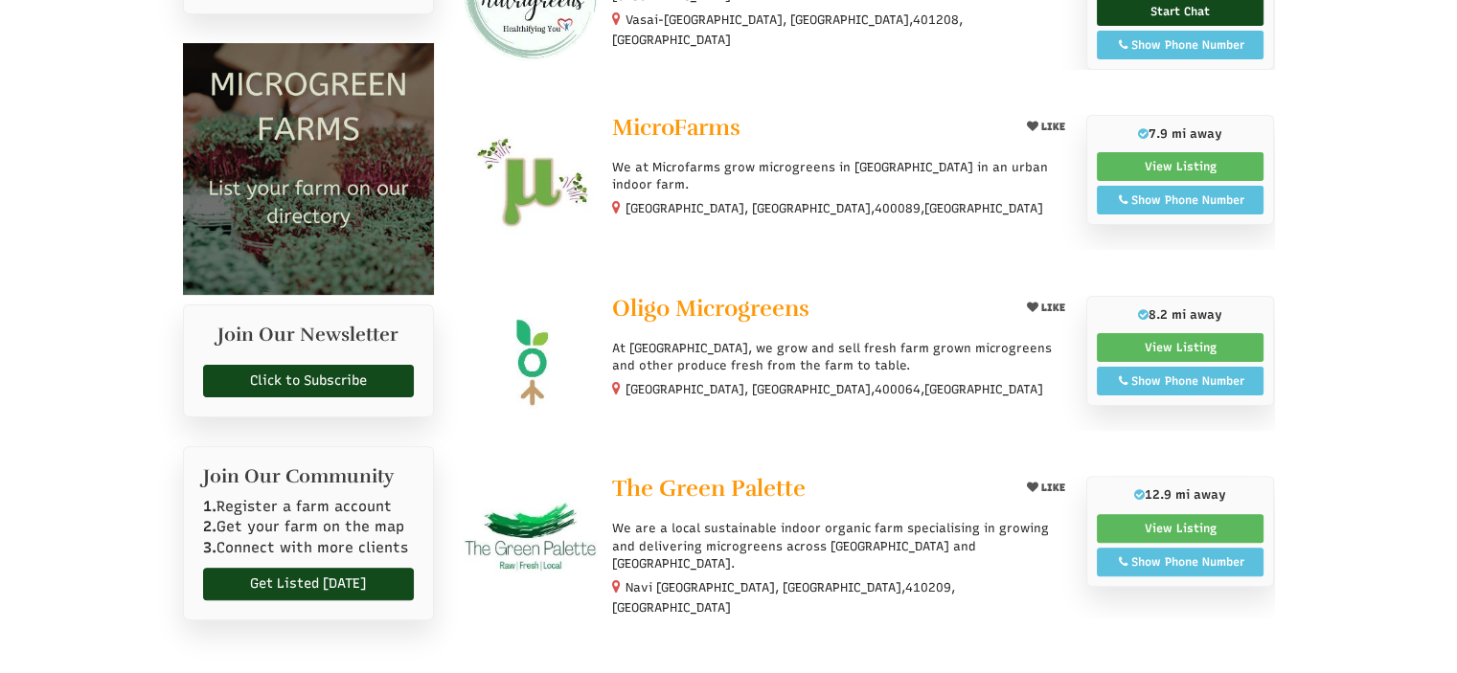
select select "Language Translate Widget"
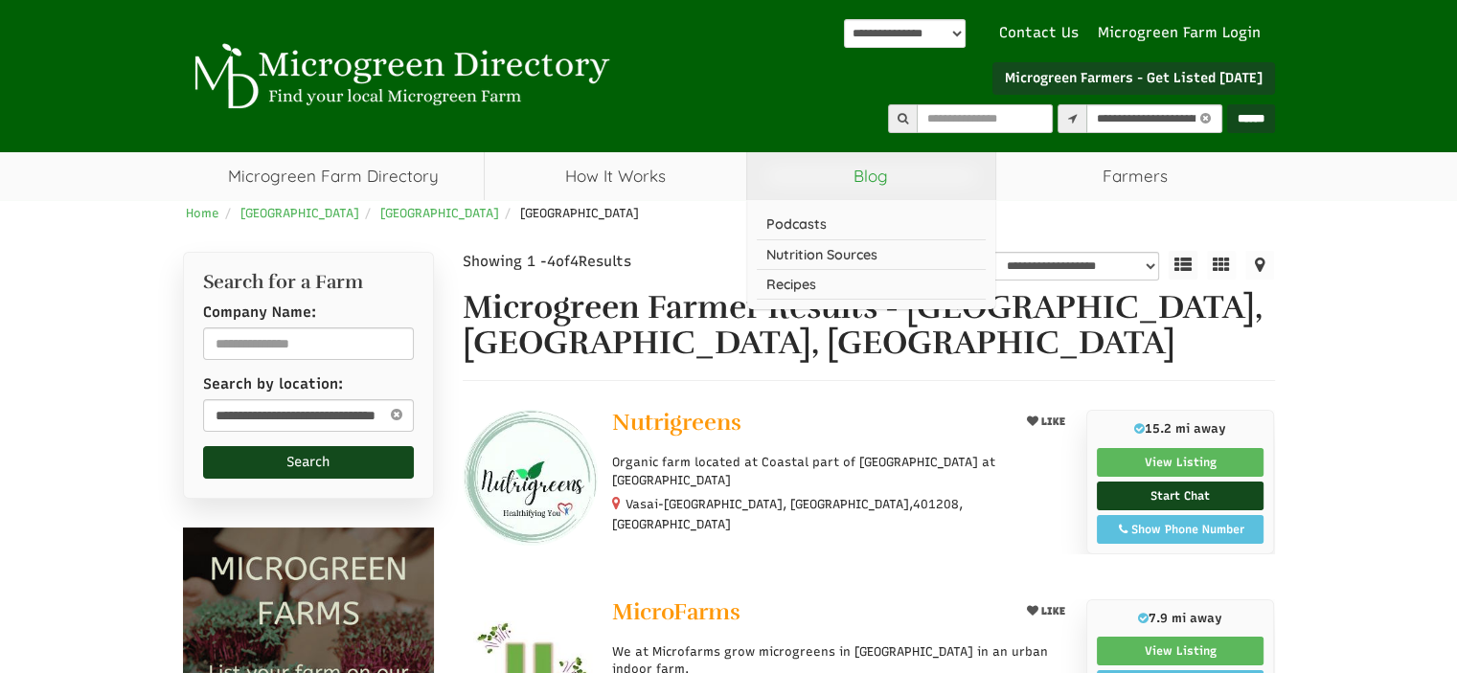
click at [907, 175] on link "Blog" at bounding box center [871, 176] width 248 height 48
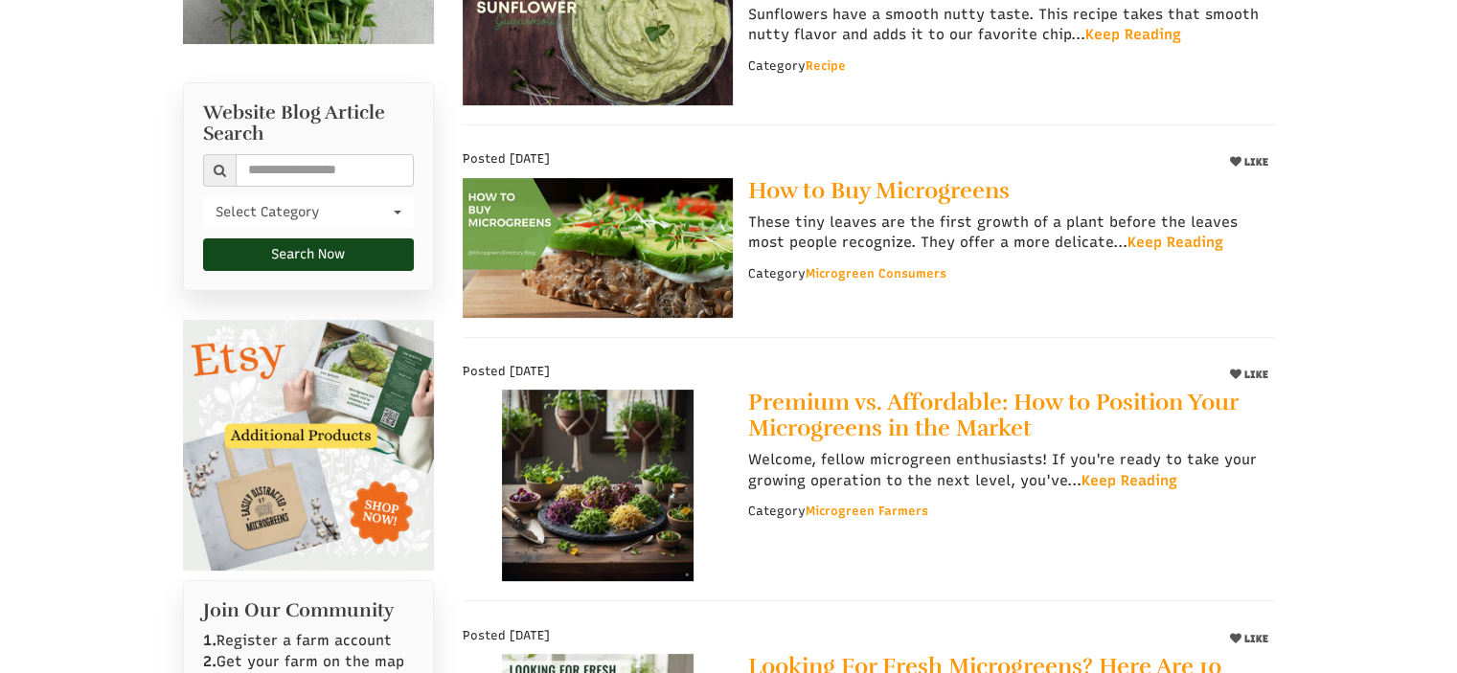
scroll to position [437, 0]
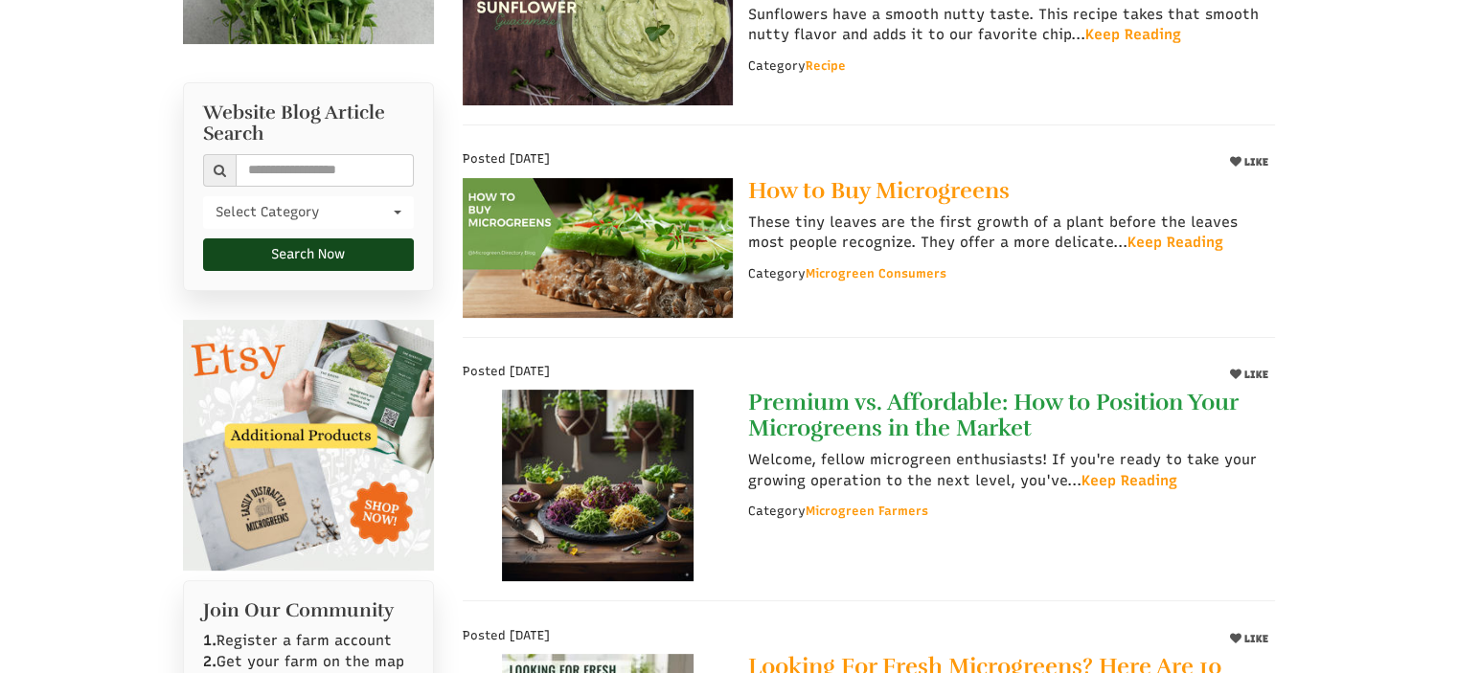
click at [916, 424] on link "Premium vs. Affordable: How to Position Your Microgreens in the Market" at bounding box center [1003, 415] width 512 height 51
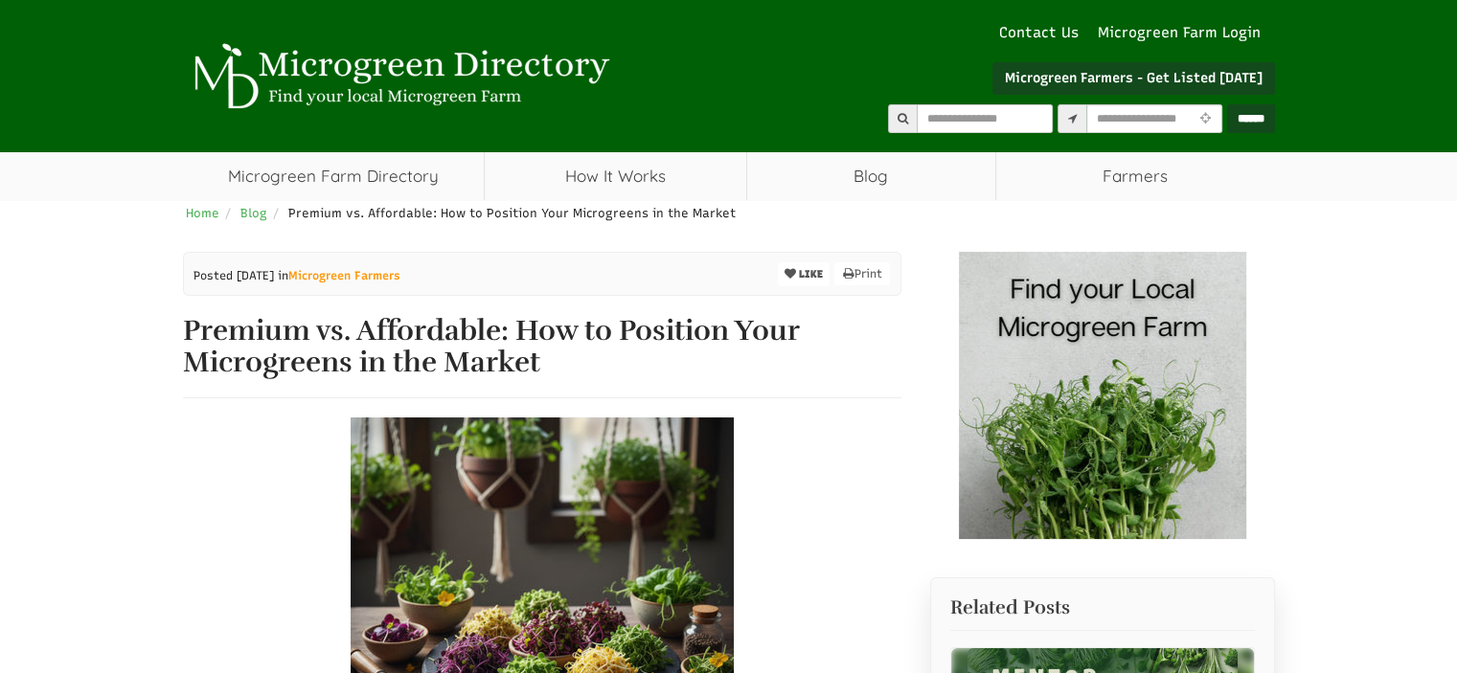
select select "Language Translate Widget"
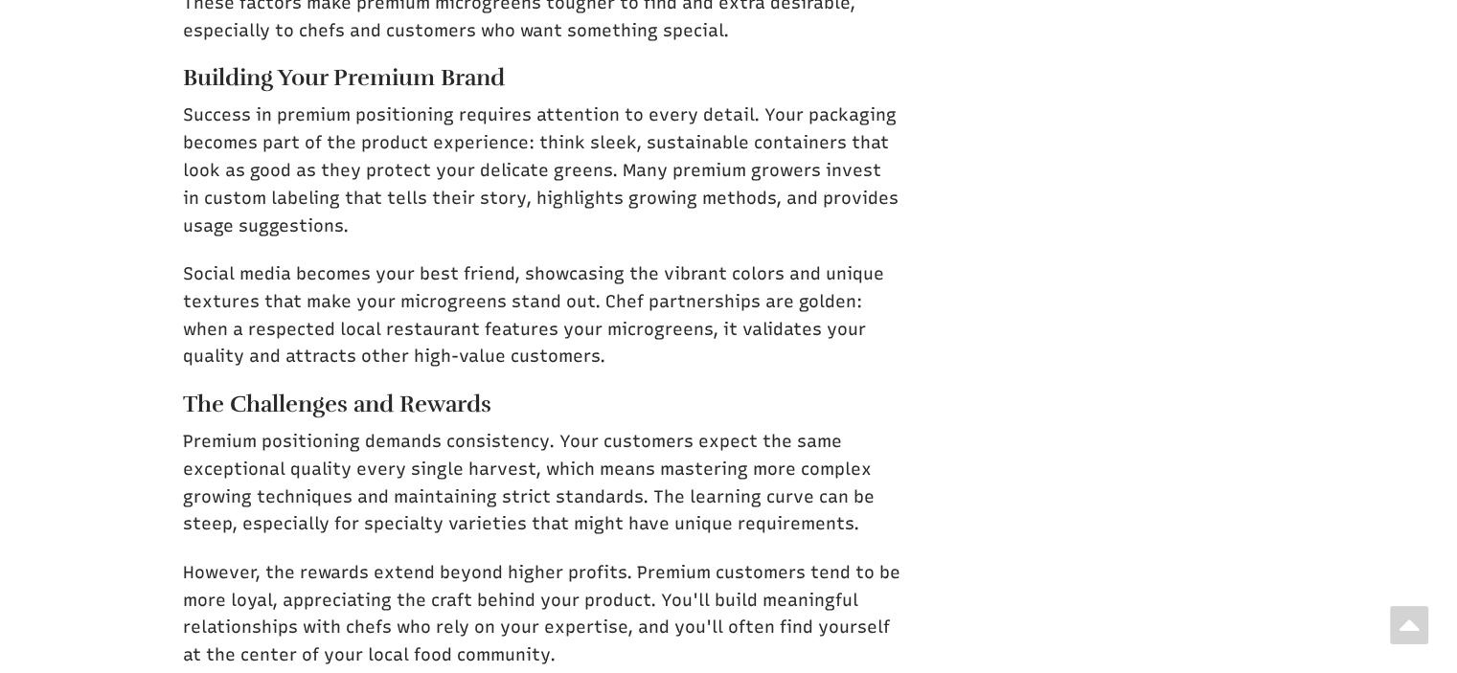
scroll to position [2813, 0]
click at [809, 461] on p "Premium positioning demands consistency. Your customers expect the same excepti…" at bounding box center [542, 482] width 718 height 110
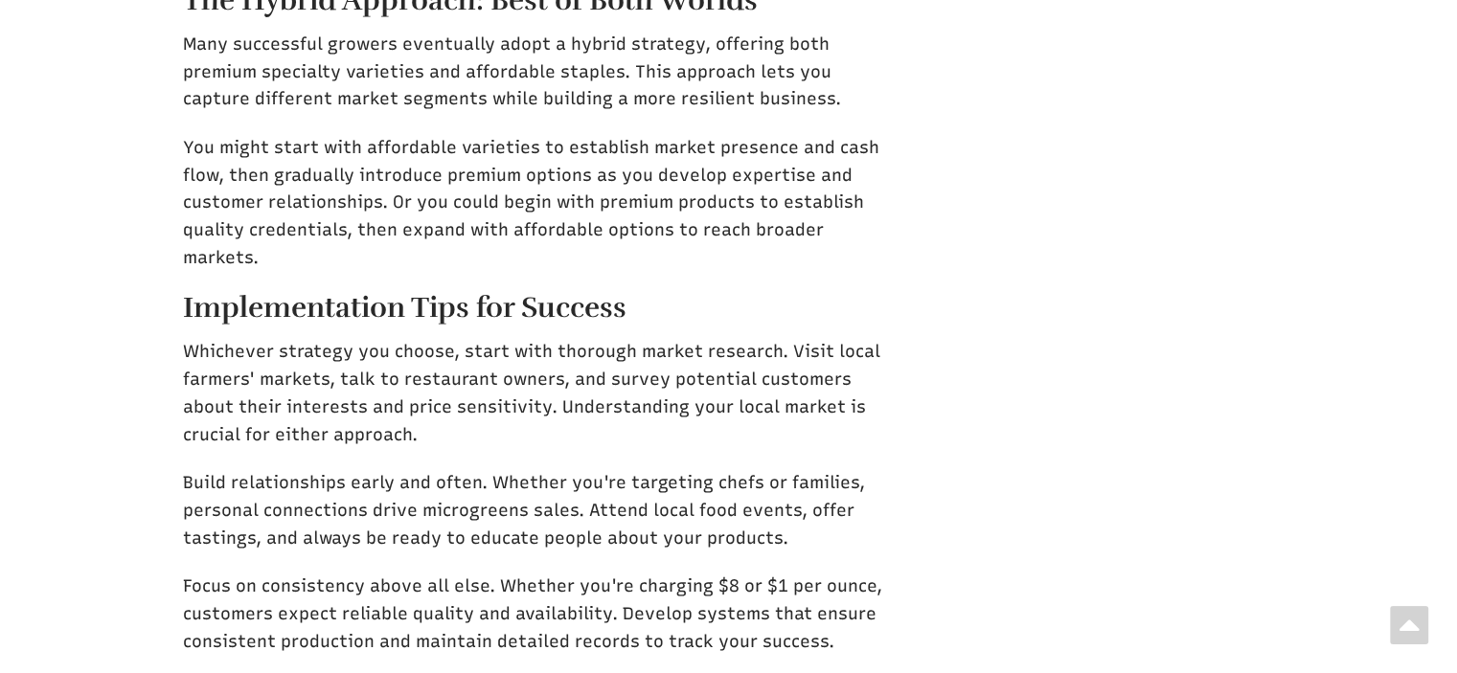
scroll to position [7107, 0]
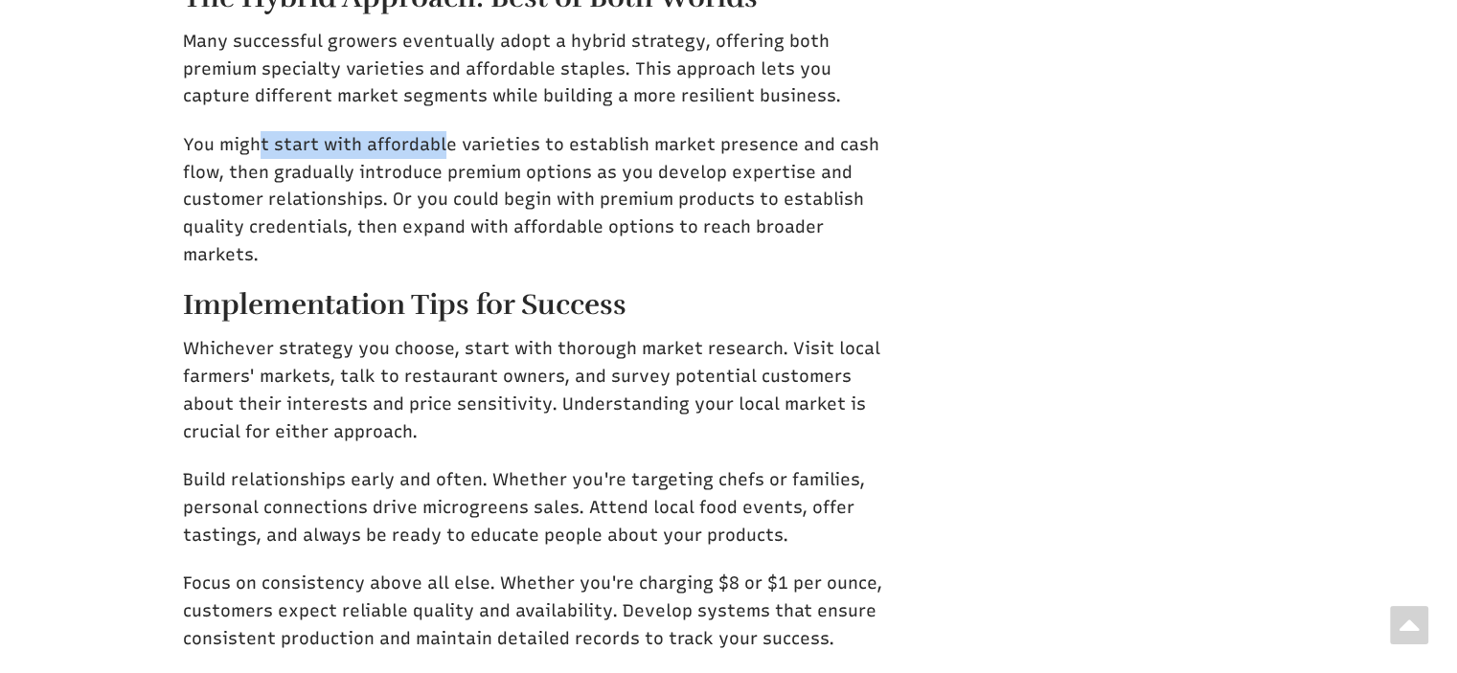
drag, startPoint x: 254, startPoint y: 164, endPoint x: 447, endPoint y: 164, distance: 193.5
click at [447, 164] on p "You might start with affordable varieties to establish market presence and cash…" at bounding box center [542, 200] width 718 height 138
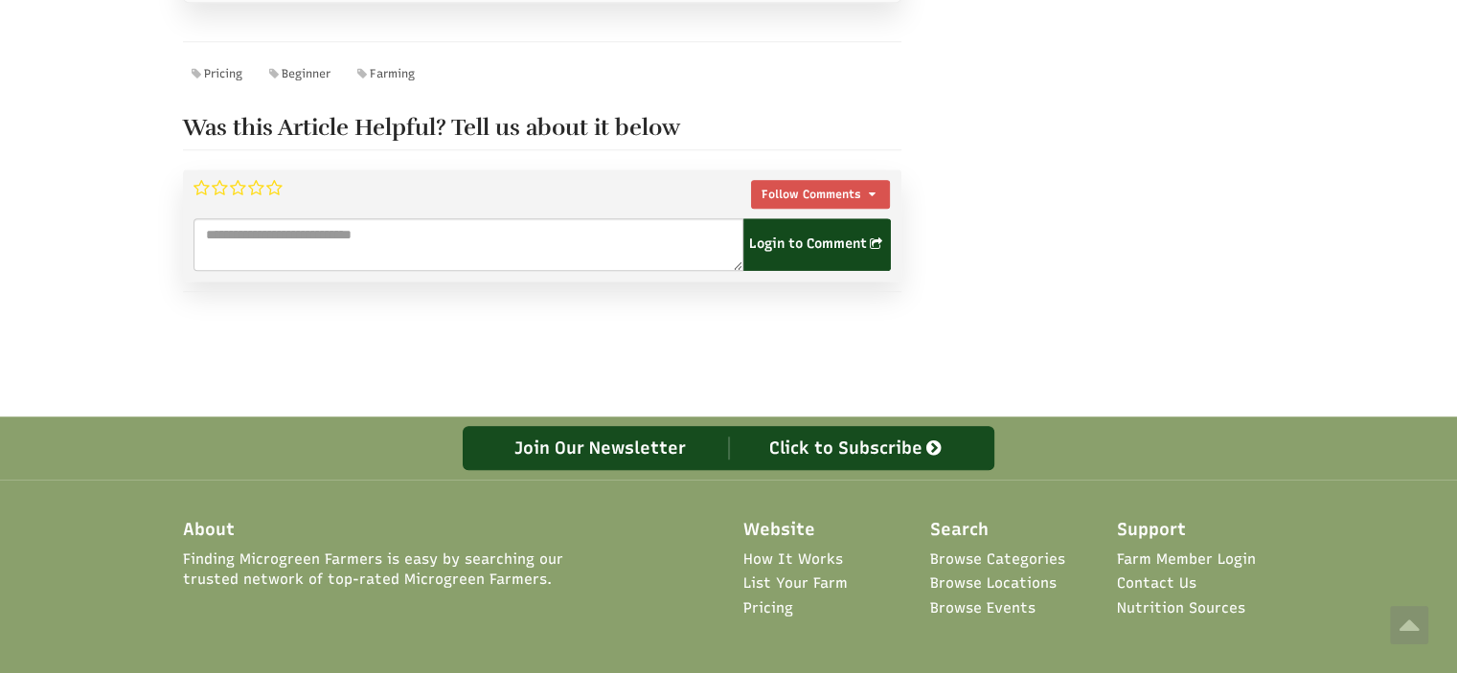
scroll to position [8936, 0]
